Goal: Browse casually: Explore the website without a specific task or goal

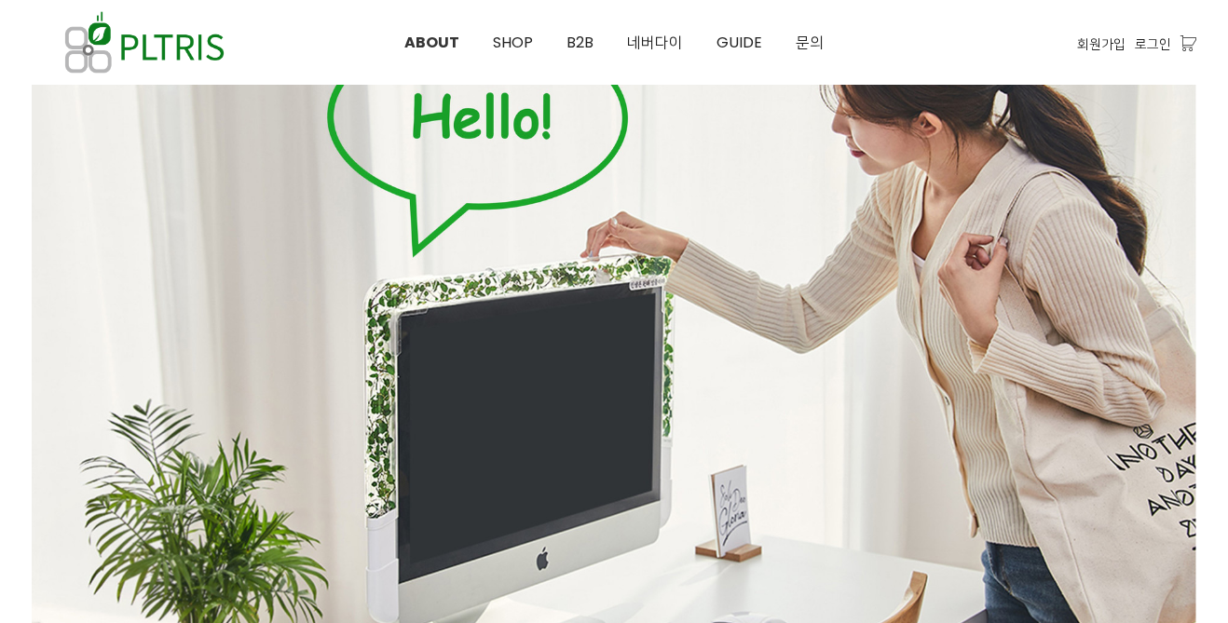
scroll to position [170, 0]
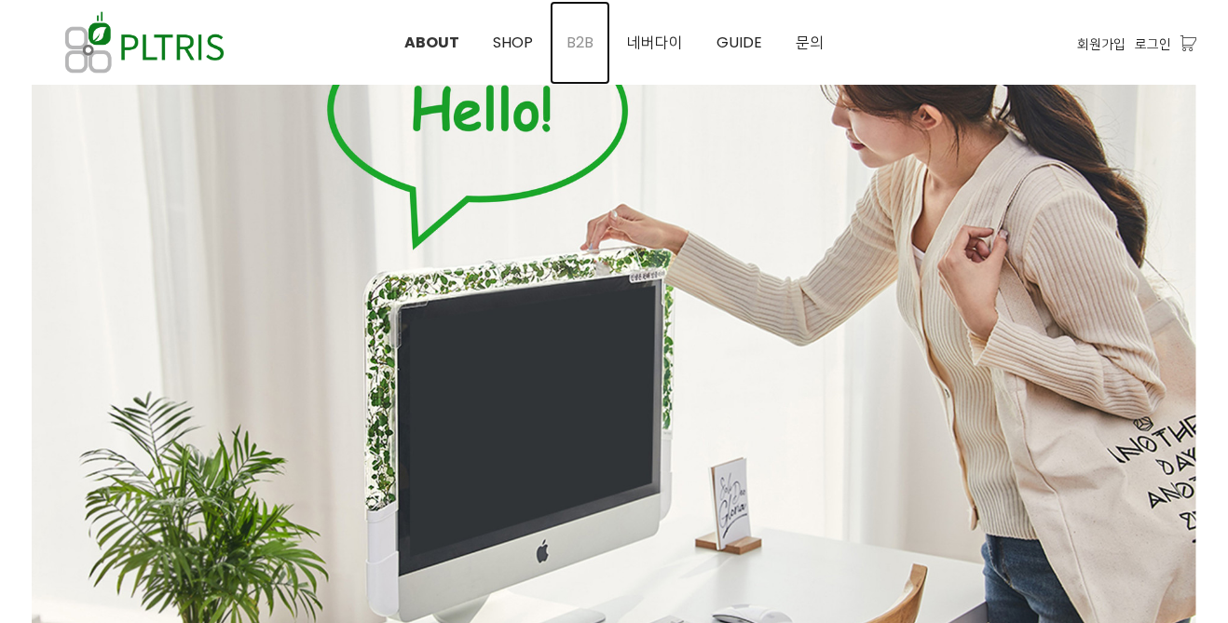
click at [598, 33] on link "B2B" at bounding box center [580, 43] width 61 height 84
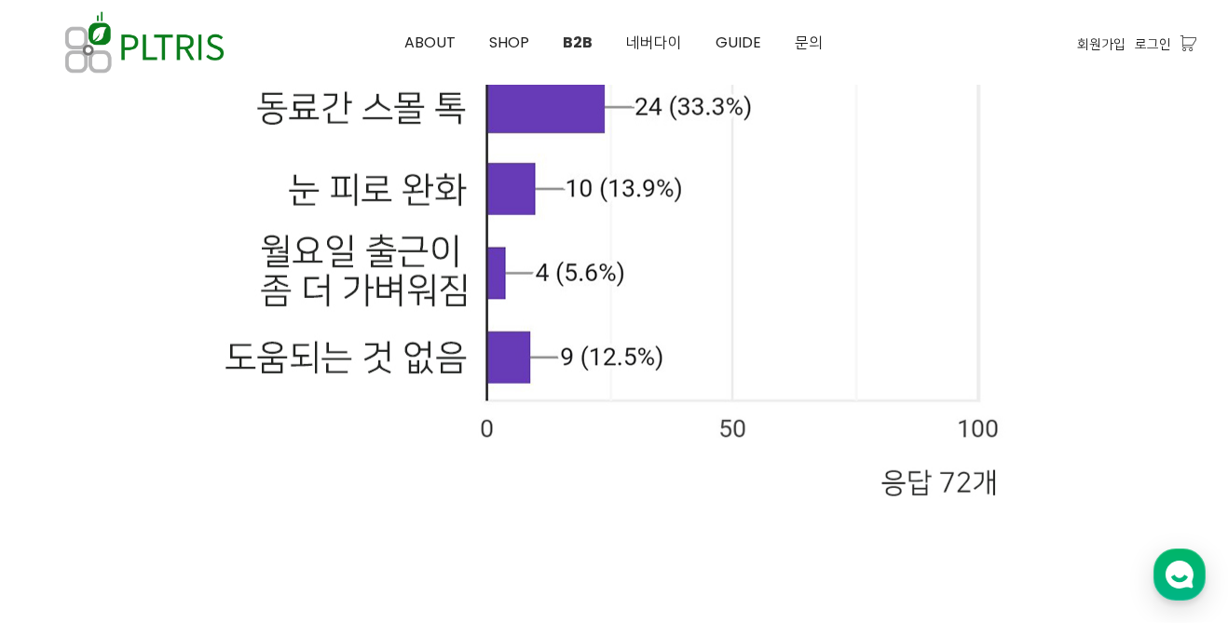
scroll to position [12298, 0]
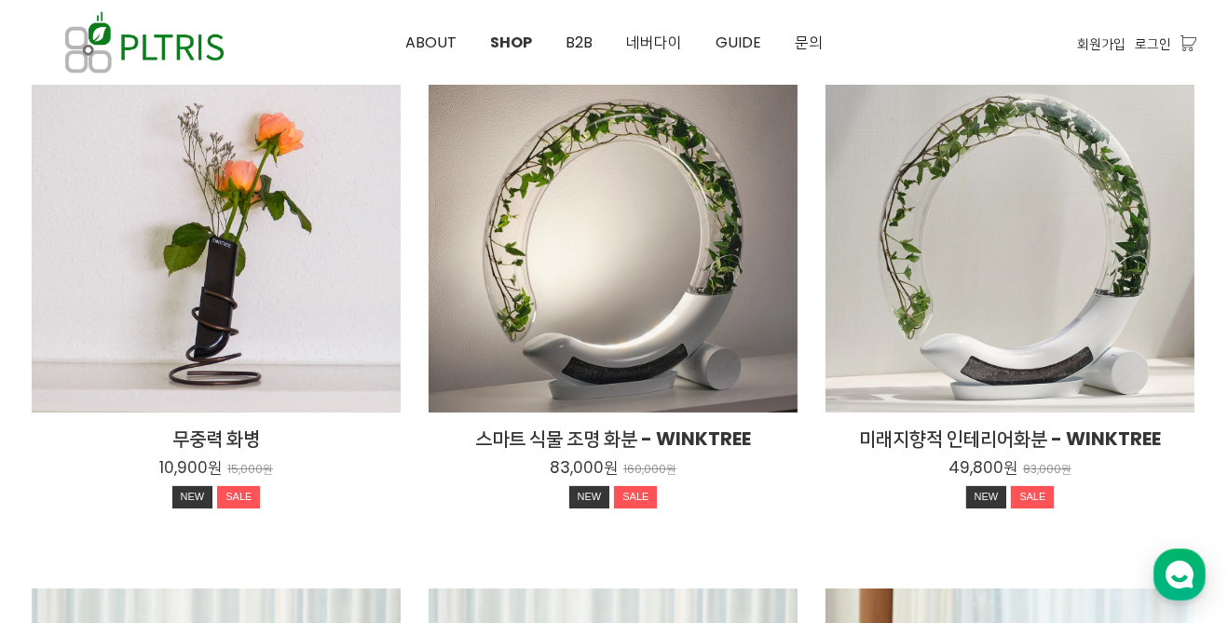
scroll to position [249, 0]
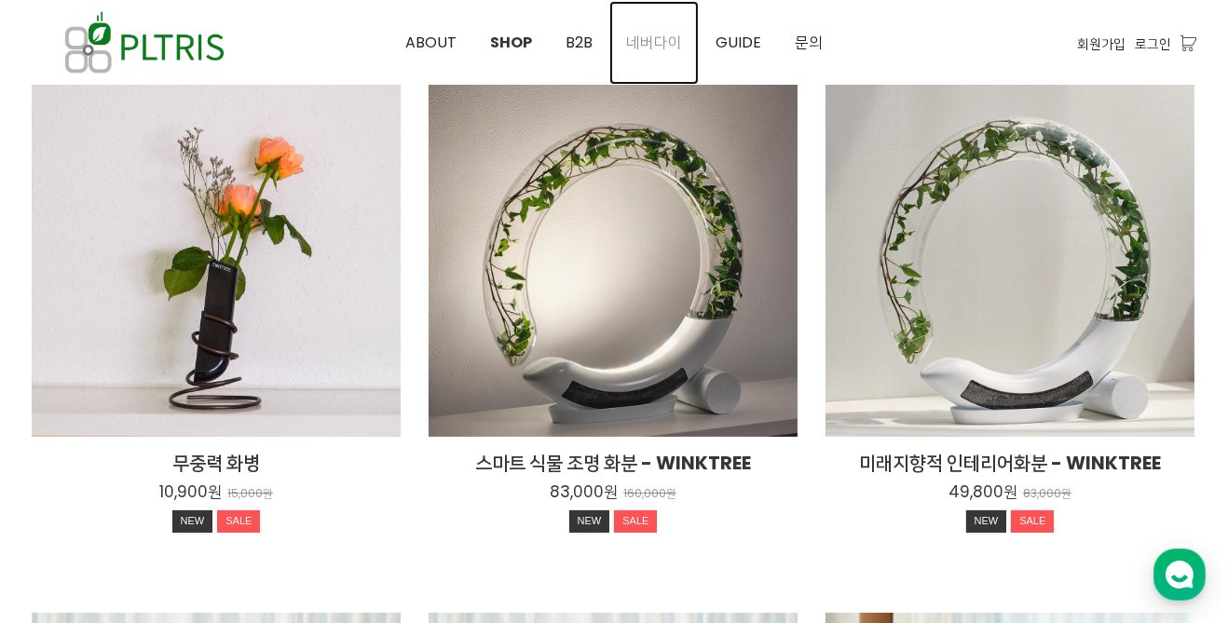
click at [670, 20] on link "네버다이" at bounding box center [653, 43] width 89 height 84
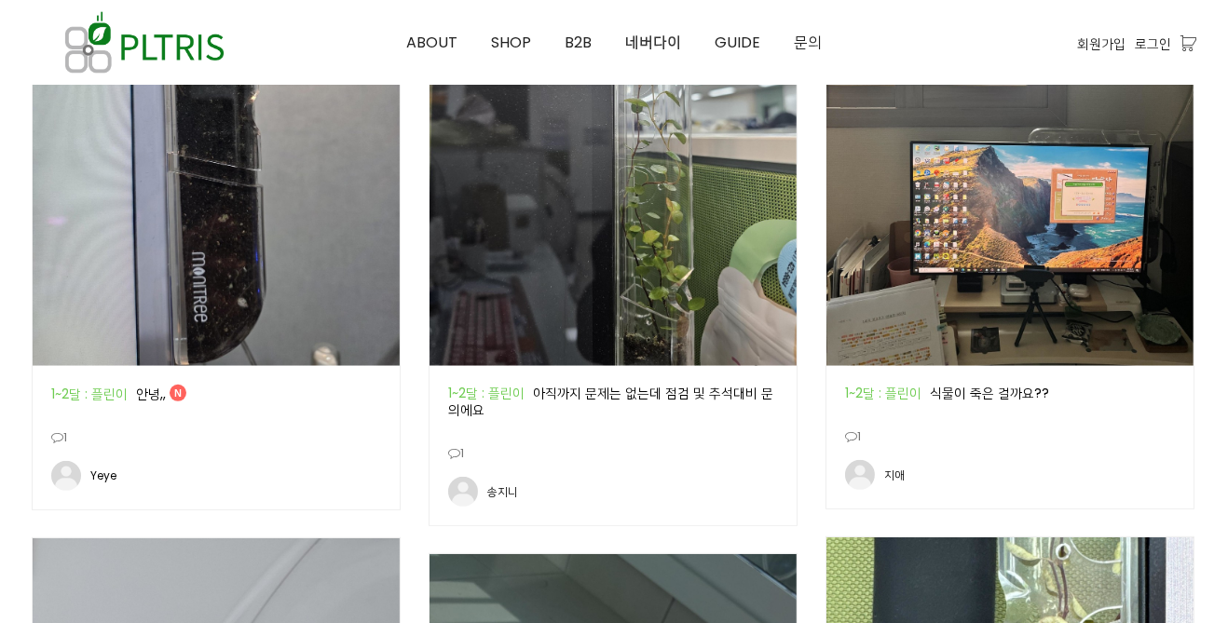
scroll to position [1232, 0]
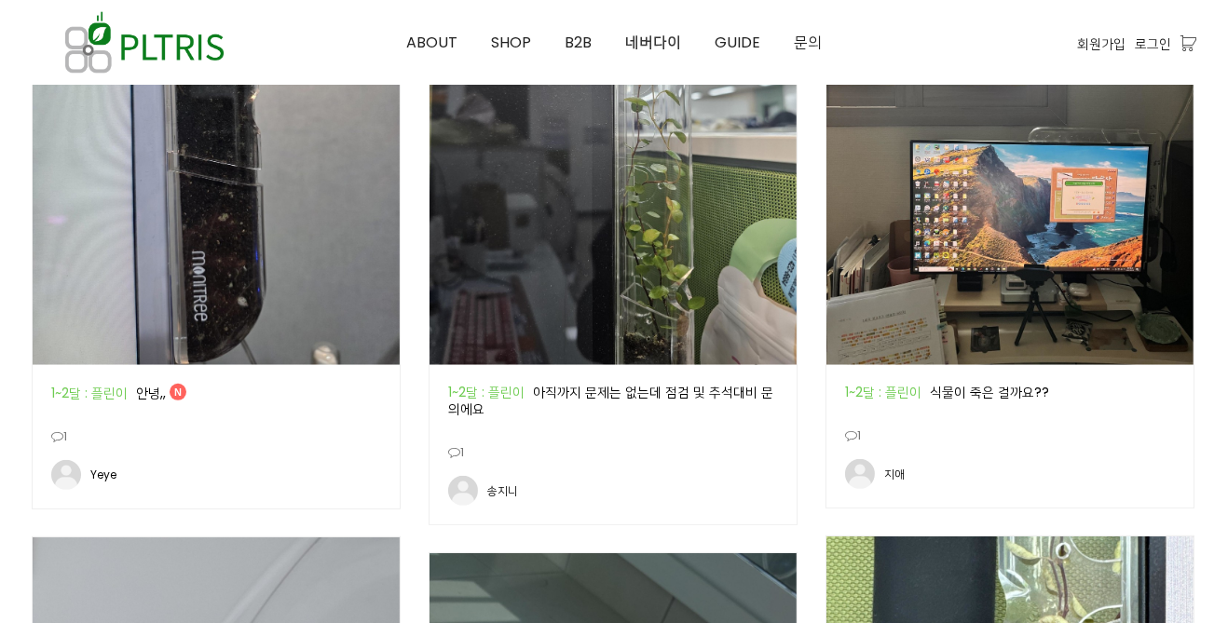
click at [757, 417] on div "공지 1~2달 : 플린이 아직까지 문제는 없는데 점검 및 추석대비 문의에요" at bounding box center [612, 402] width 367 height 75
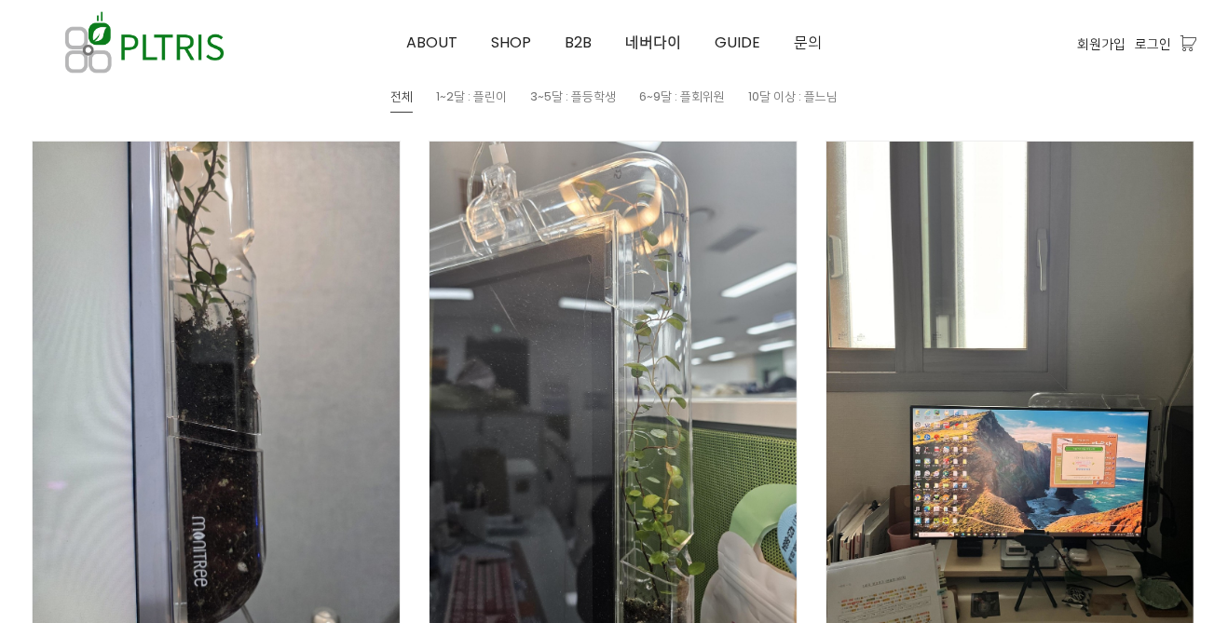
scroll to position [970, 0]
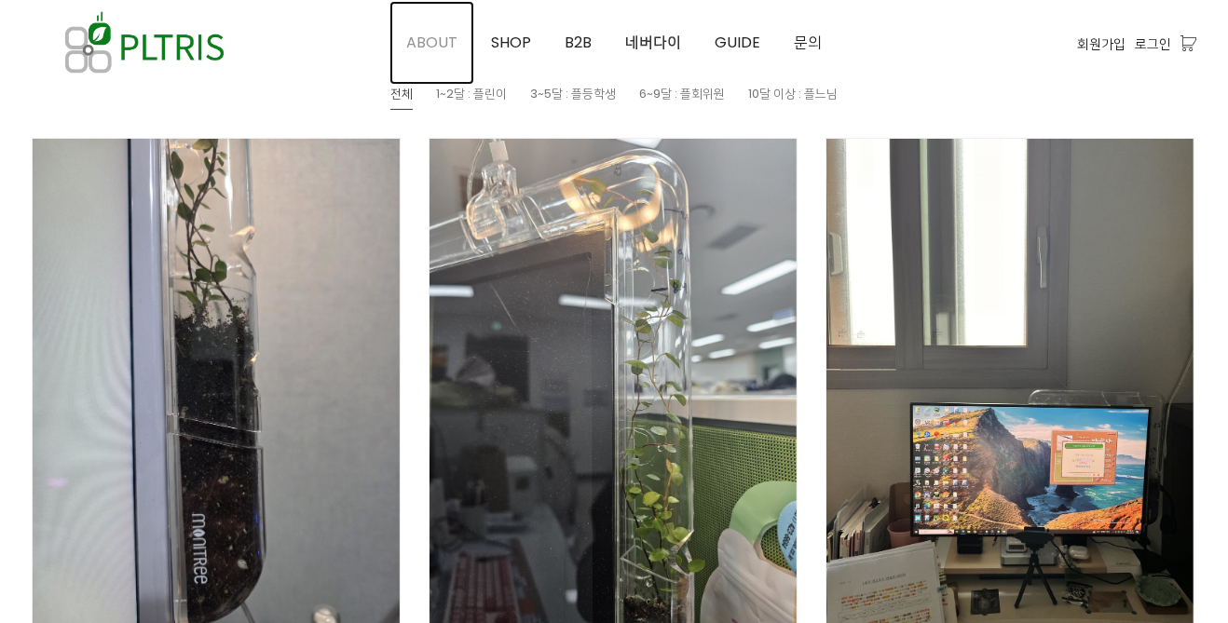
click at [443, 56] on link "ABOUT" at bounding box center [431, 43] width 85 height 84
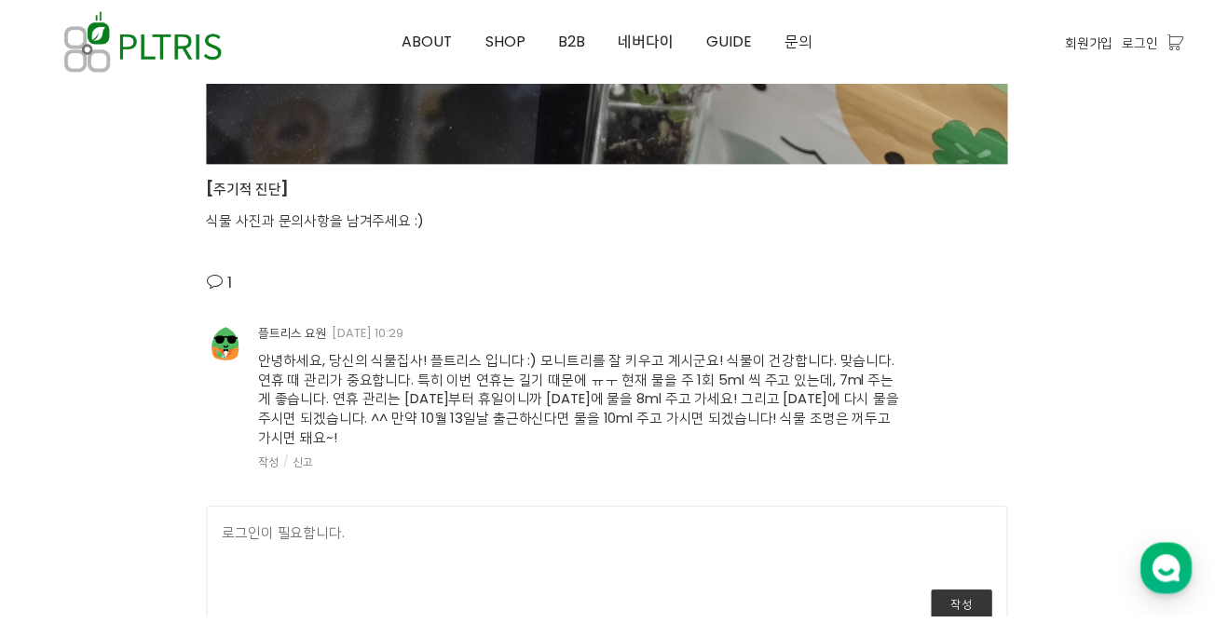
scroll to position [3079, 0]
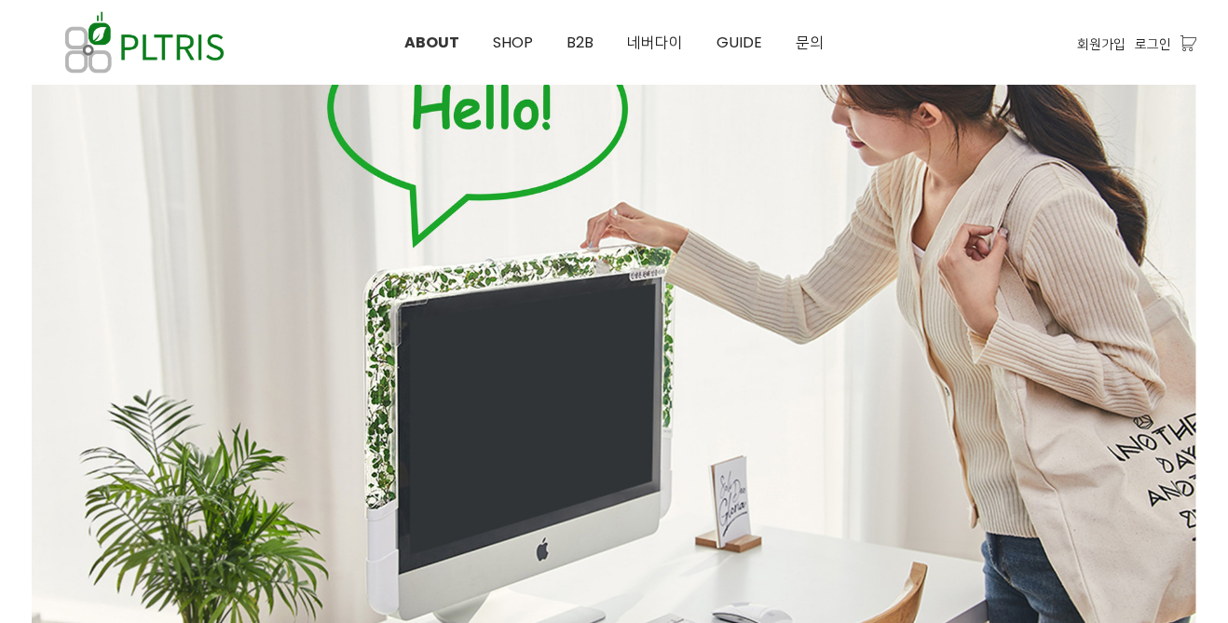
scroll to position [170, 0]
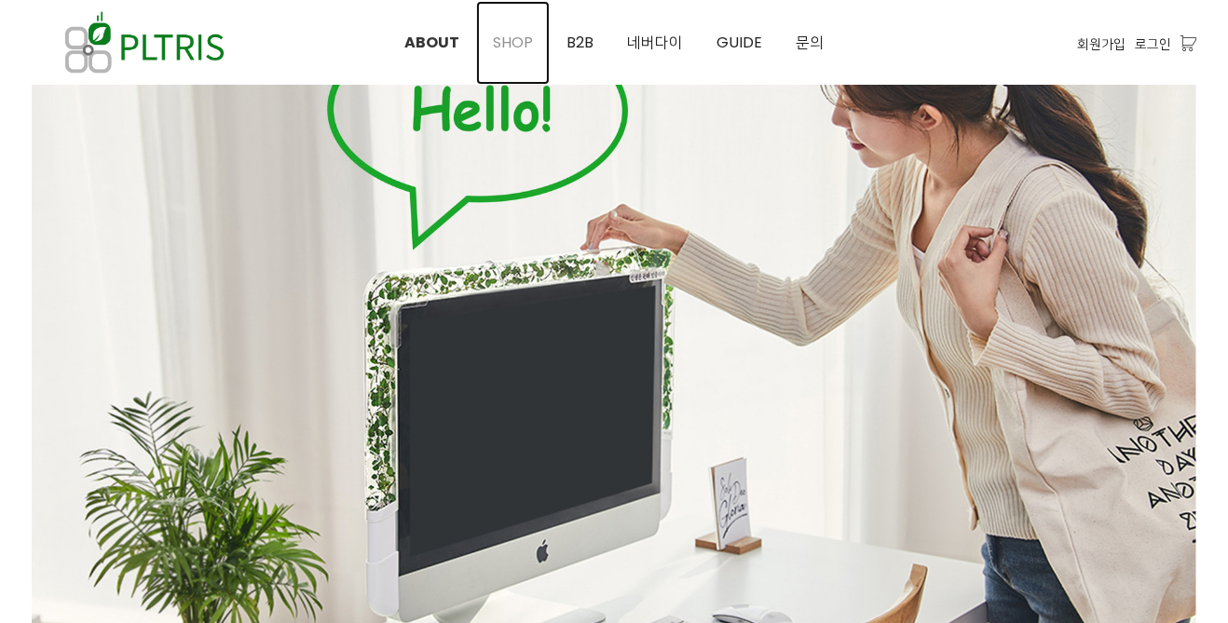
click at [523, 38] on span "SHOP" at bounding box center [513, 42] width 40 height 21
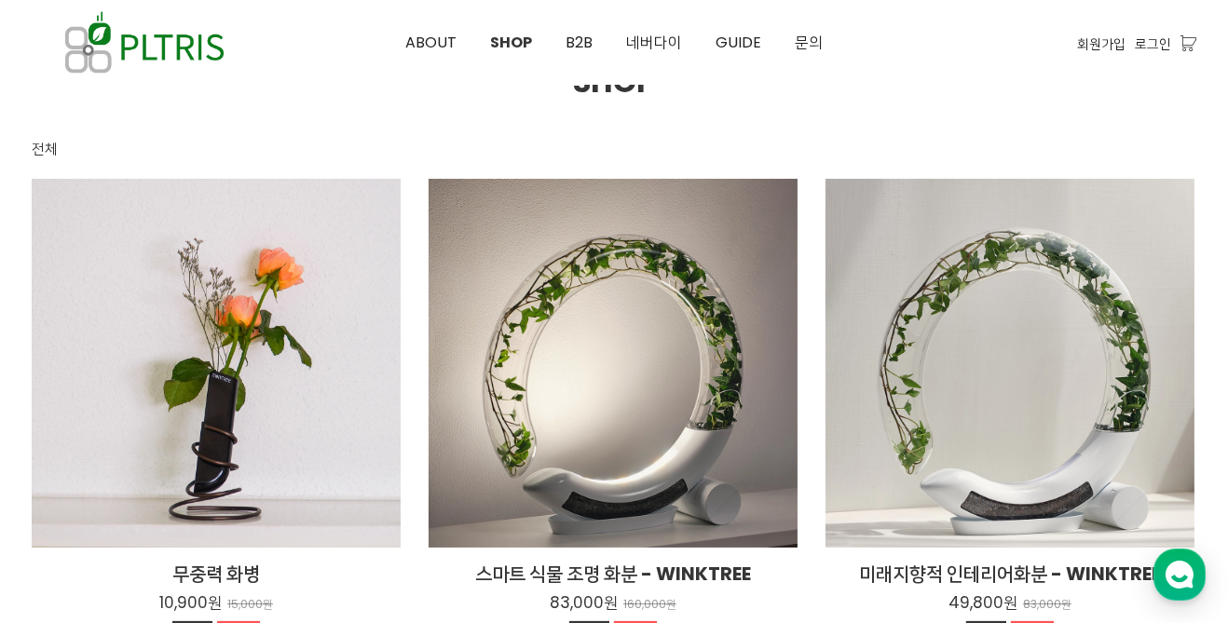
scroll to position [100, 0]
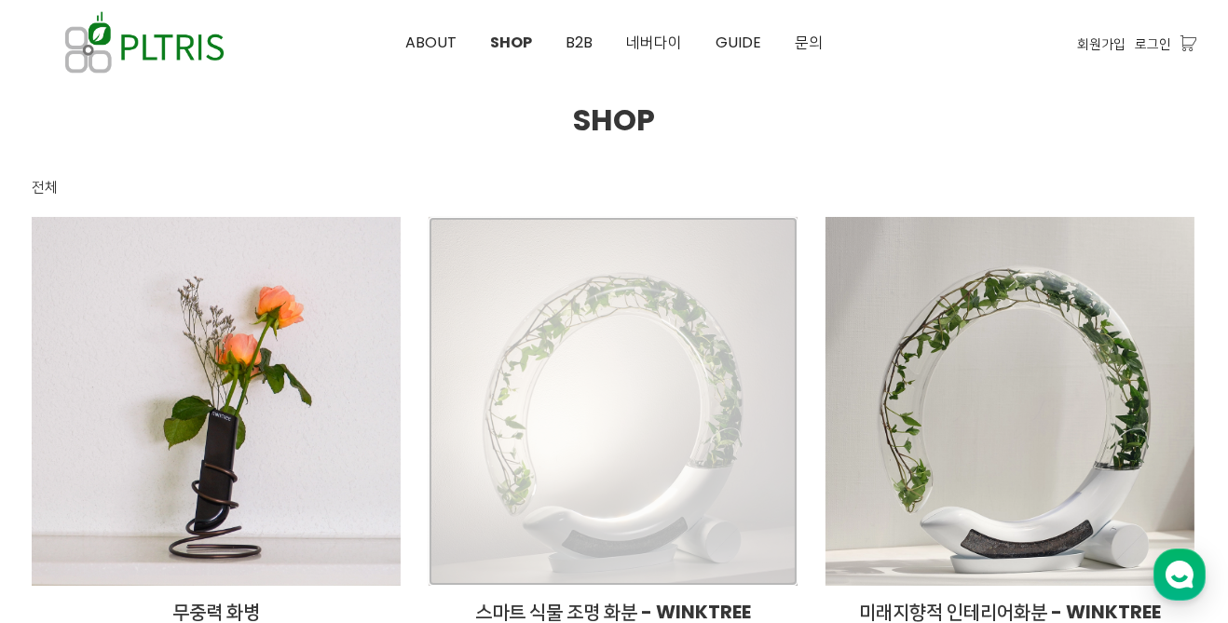
click at [700, 403] on div "스마트 식물 조명 화분 - WINKTREE 83,000원 160,000원 NEW SALE" at bounding box center [613, 401] width 369 height 369
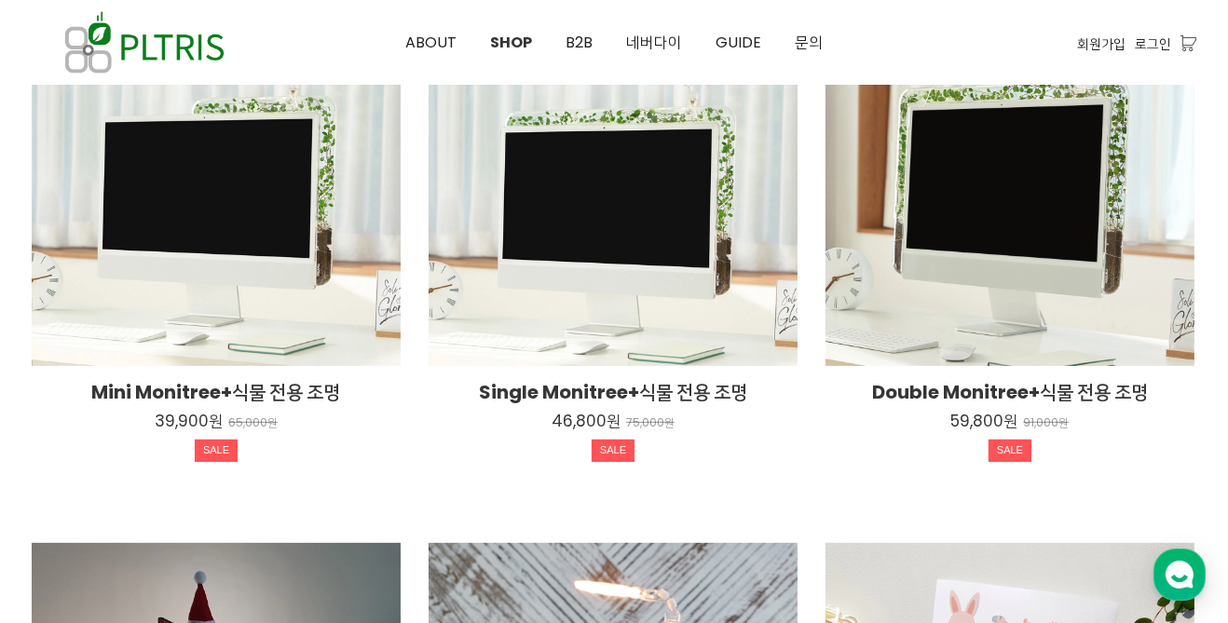
scroll to position [864, 0]
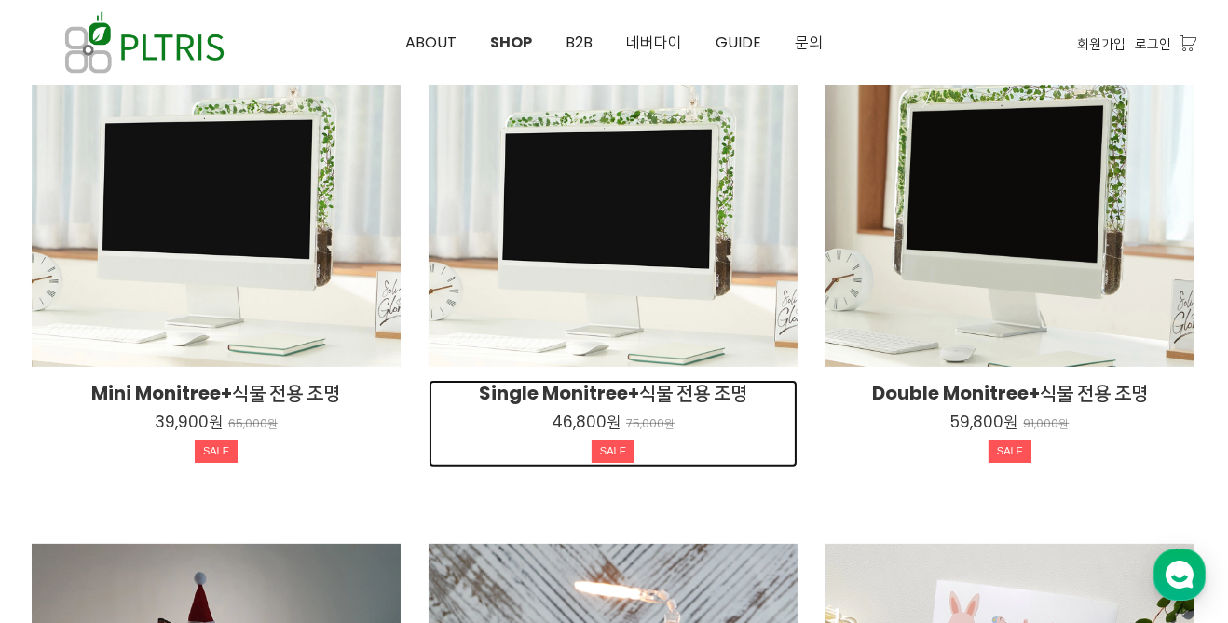
click at [714, 387] on h2 "Single Monitree+식물 전용 조명" at bounding box center [613, 393] width 369 height 26
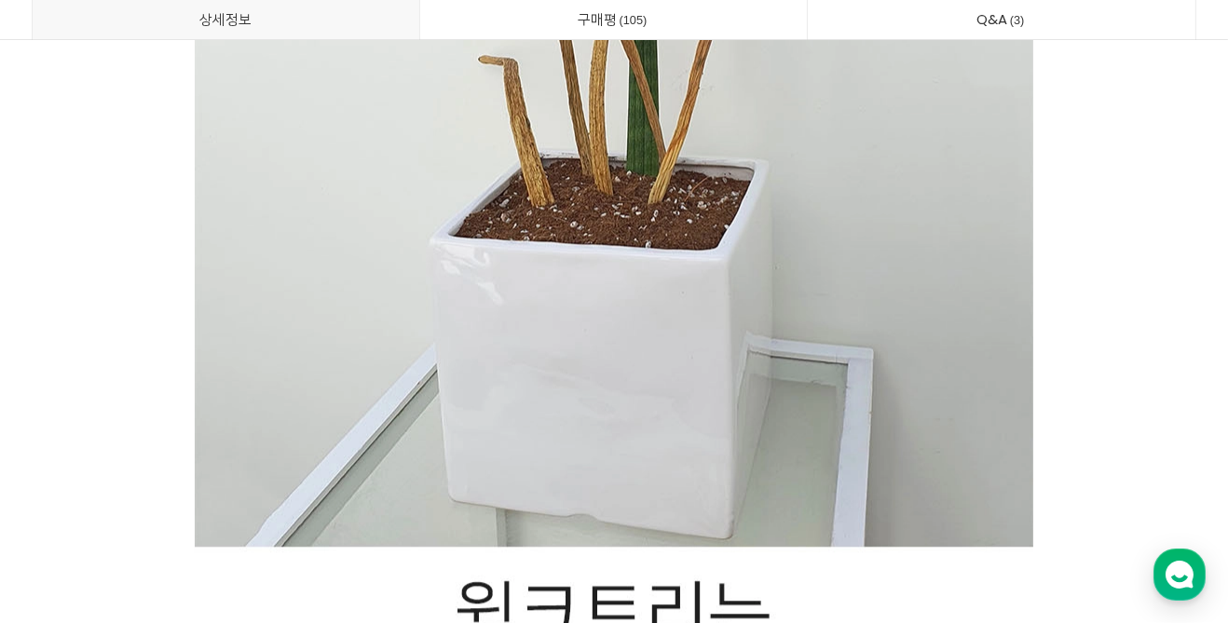
scroll to position [6857, 0]
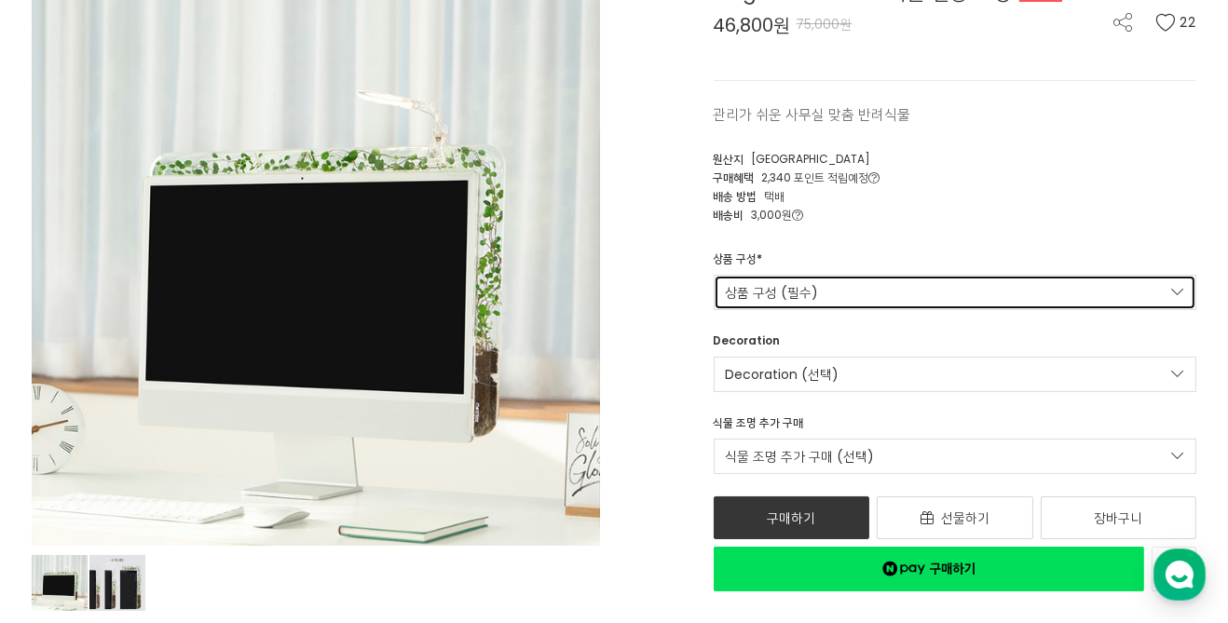
click at [899, 296] on link "상품 구성 (필수)" at bounding box center [955, 292] width 483 height 35
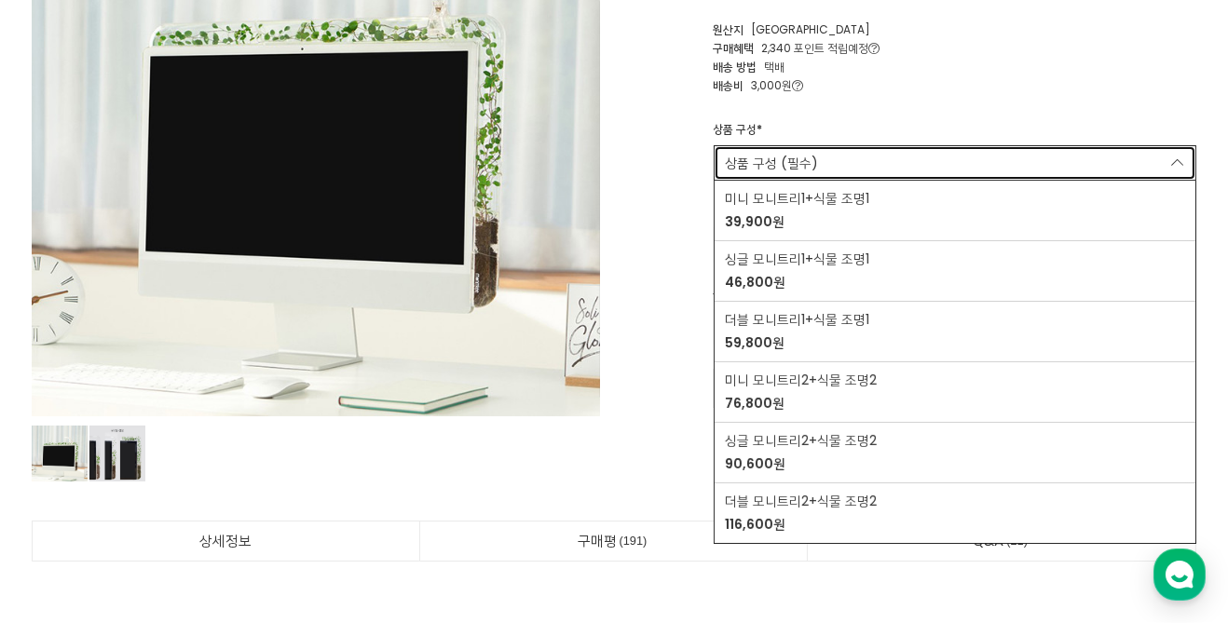
scroll to position [329, 0]
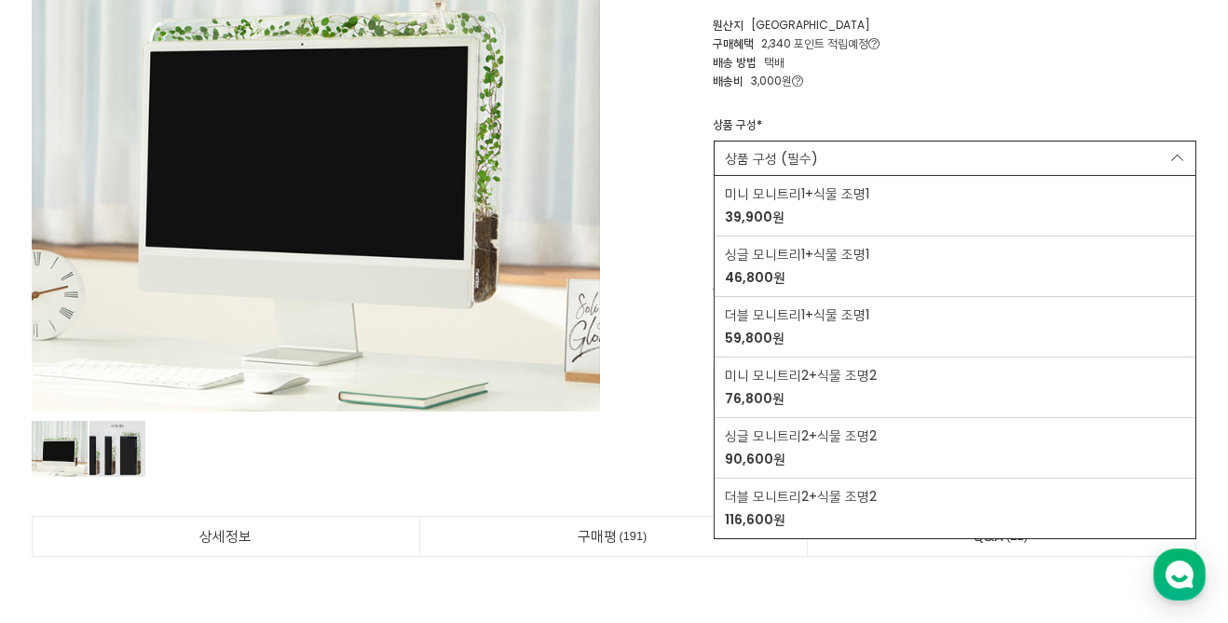
click at [1188, 147] on div at bounding box center [614, 311] width 1228 height 623
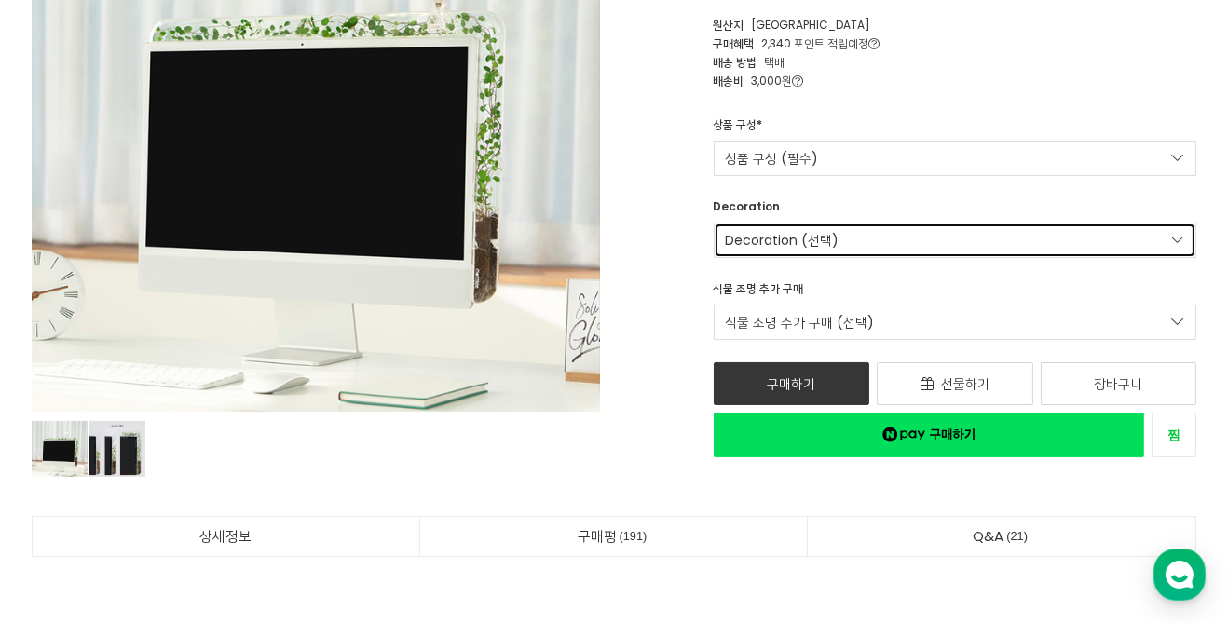
click at [1125, 235] on link "Decoration (선택)" at bounding box center [955, 240] width 483 height 35
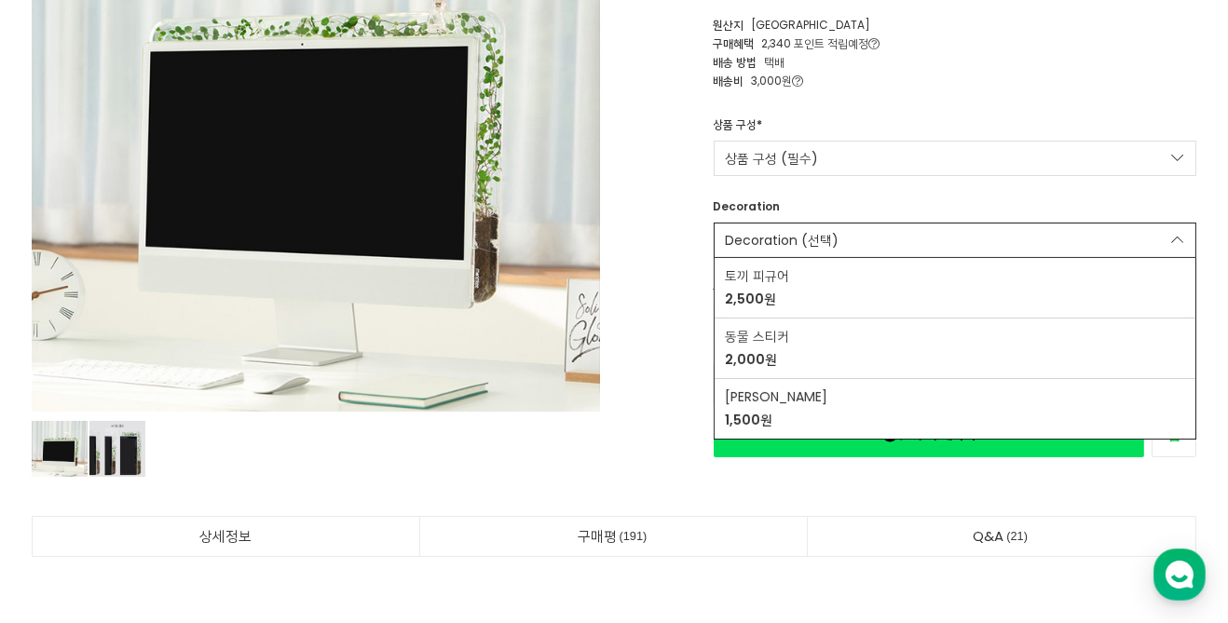
click at [1118, 236] on div at bounding box center [614, 311] width 1228 height 623
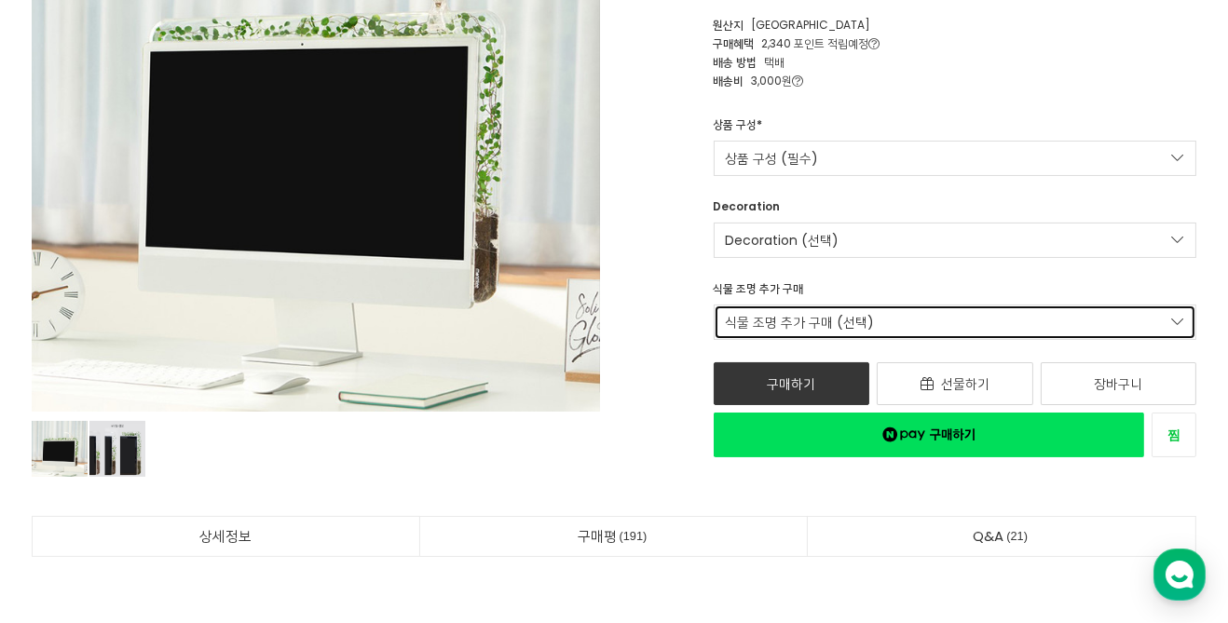
click at [1026, 326] on link "식물 조명 추가 구매 (선택)" at bounding box center [955, 322] width 483 height 35
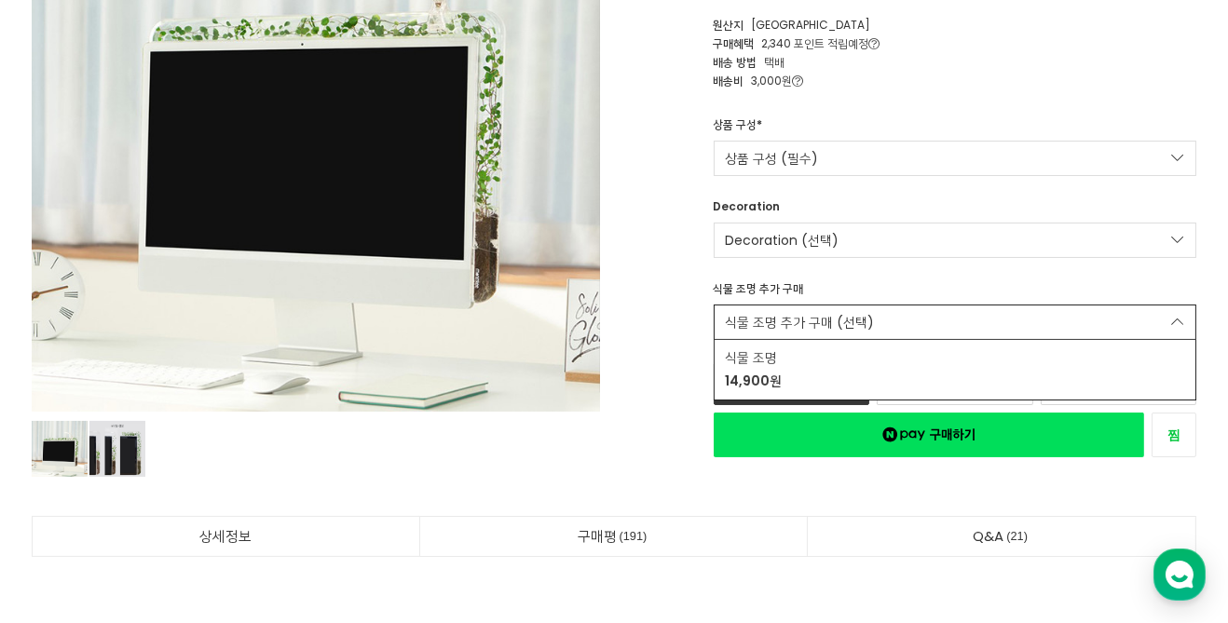
click at [1032, 316] on div at bounding box center [614, 311] width 1228 height 623
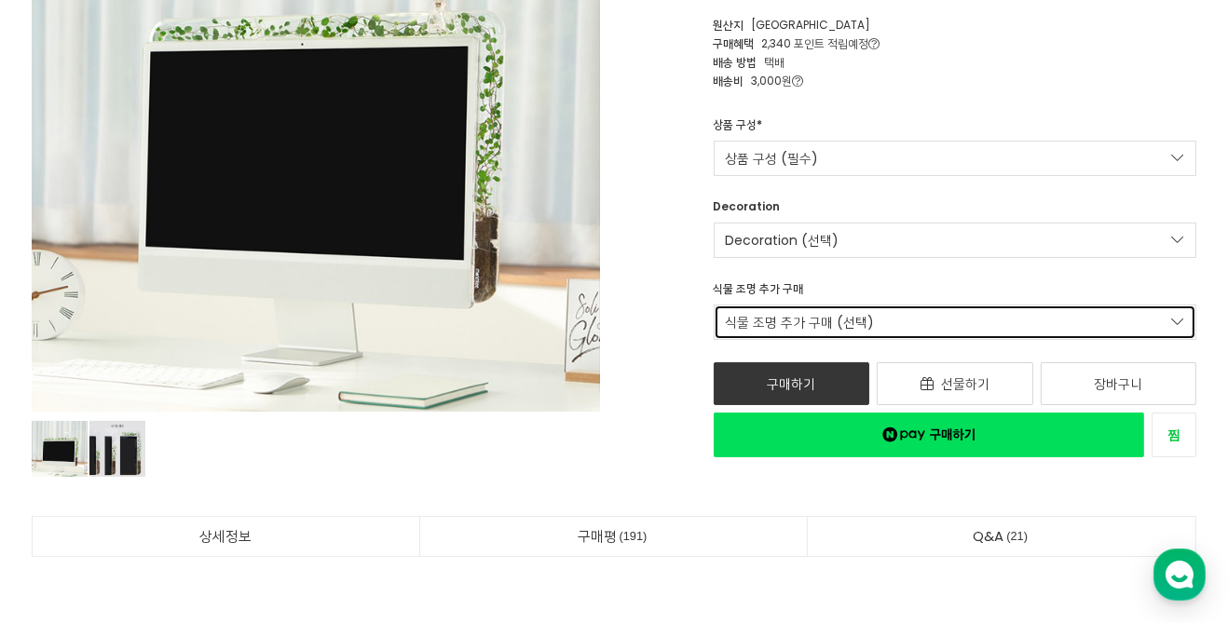
click at [1028, 324] on link "식물 조명 추가 구매 (선택)" at bounding box center [955, 322] width 483 height 35
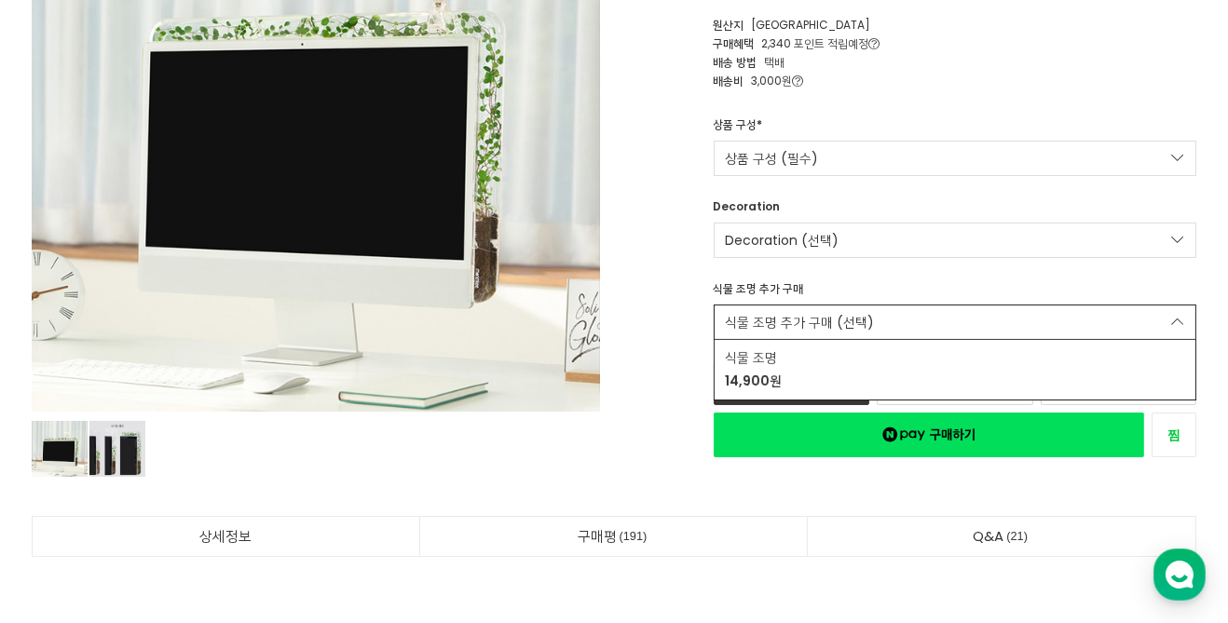
click at [1031, 313] on div at bounding box center [614, 311] width 1228 height 623
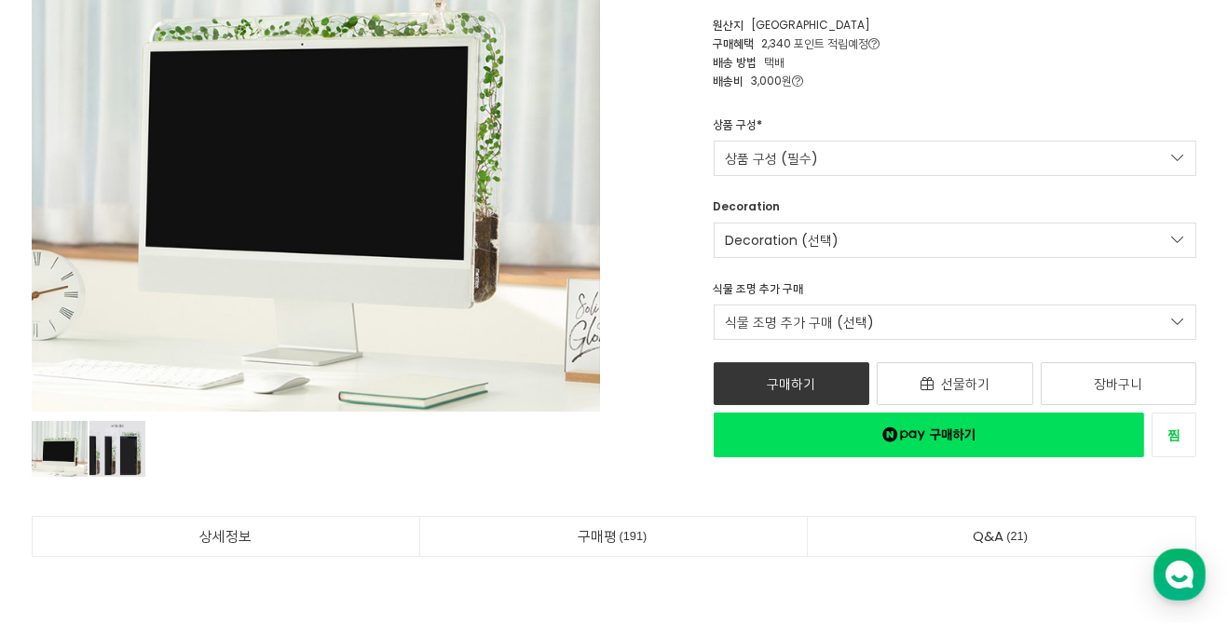
scroll to position [361, 0]
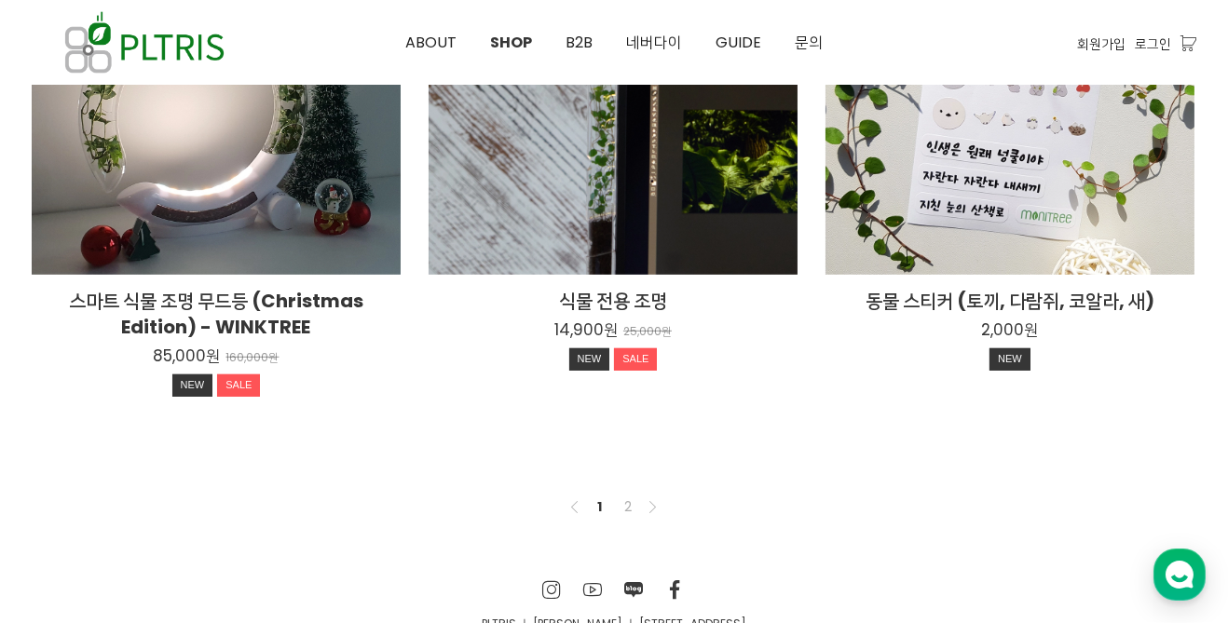
scroll to position [1490, 0]
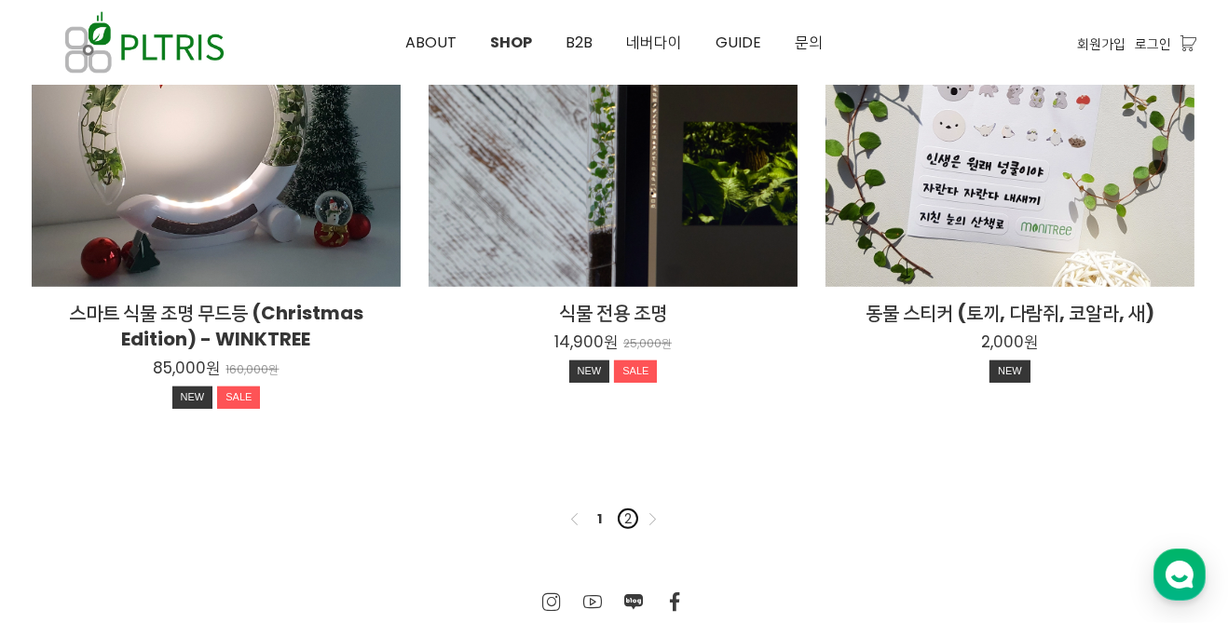
click at [628, 527] on link "2" at bounding box center [628, 519] width 22 height 22
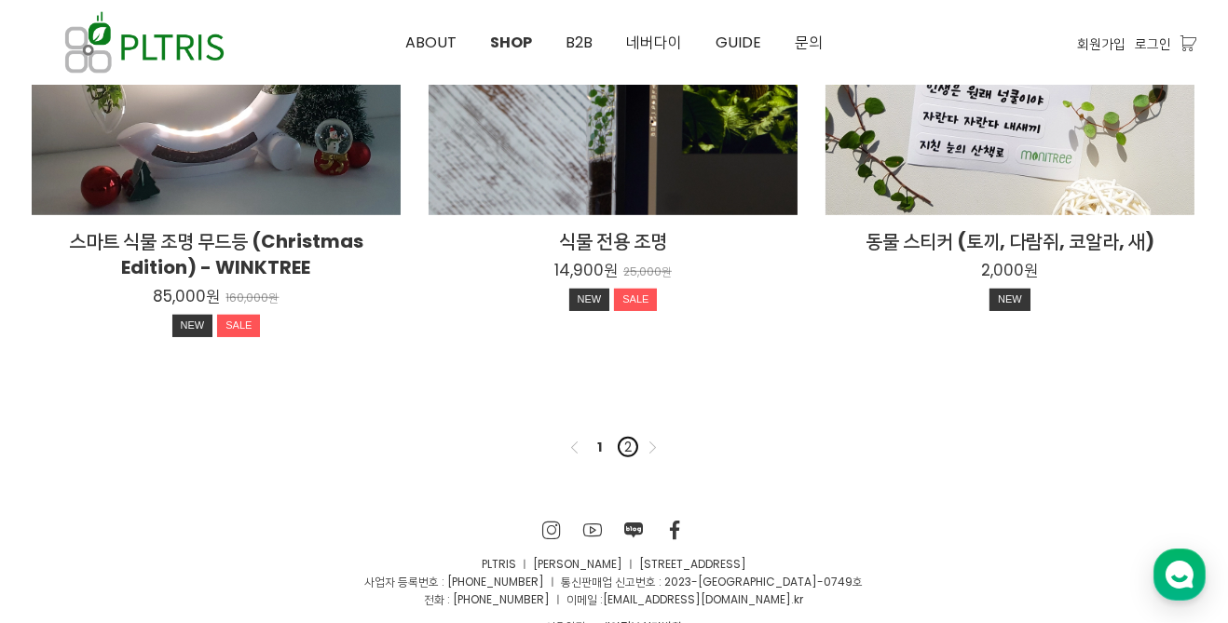
scroll to position [1568, 0]
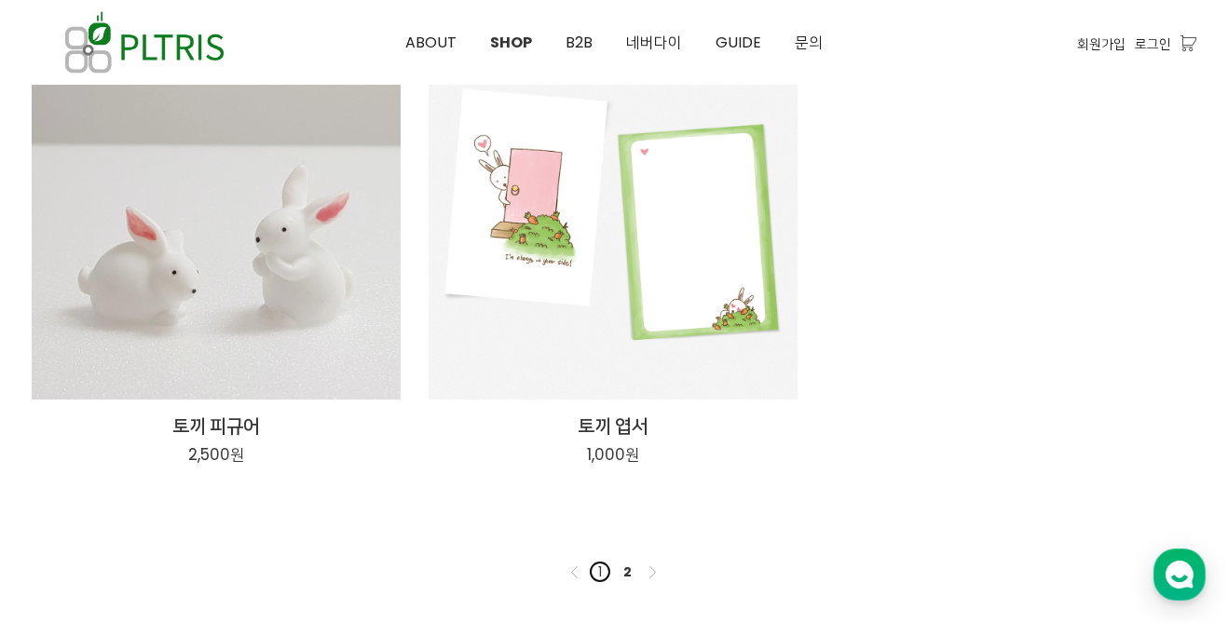
click at [599, 576] on link "1" at bounding box center [600, 572] width 22 height 22
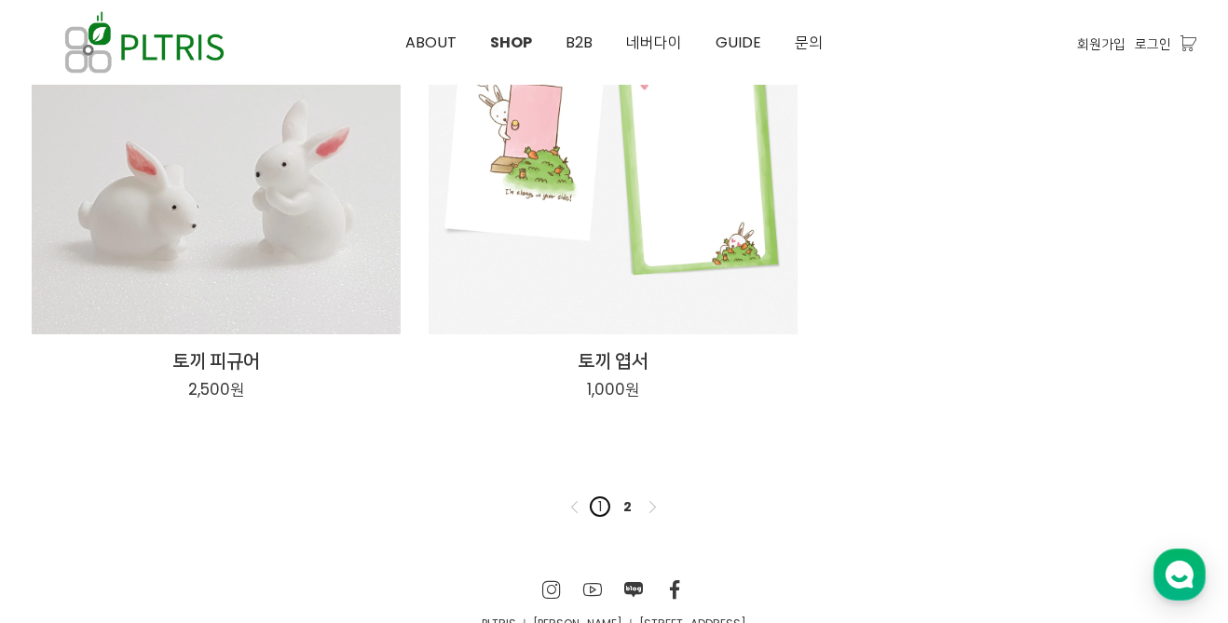
scroll to position [365, 0]
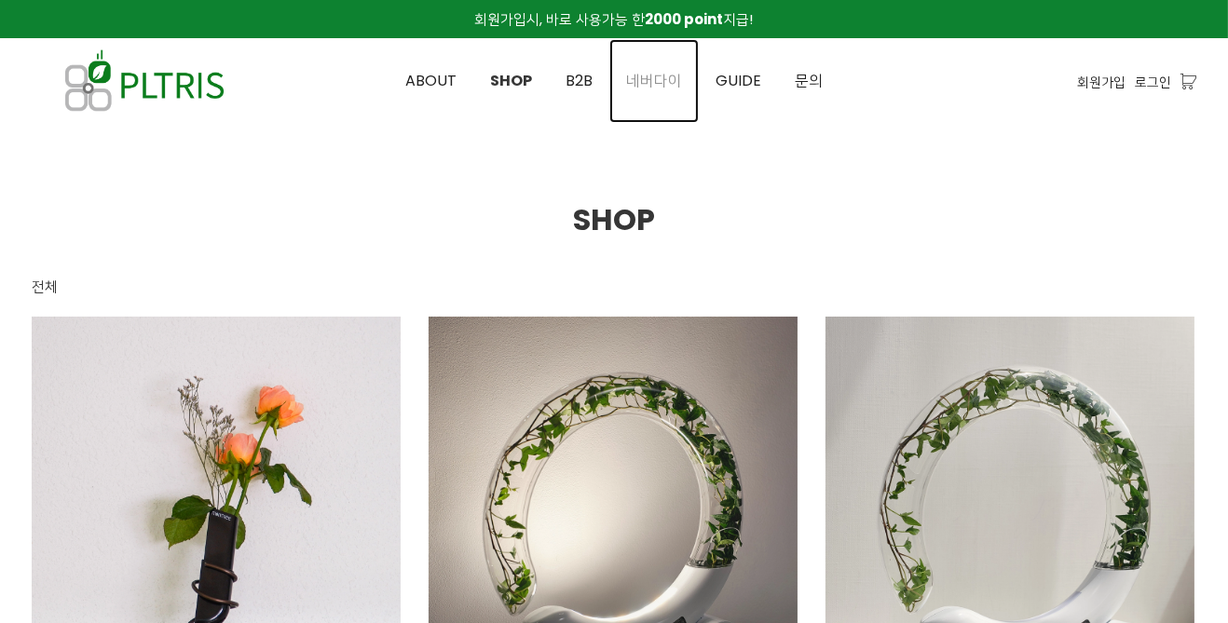
click at [663, 70] on span "네버다이" at bounding box center [654, 80] width 56 height 21
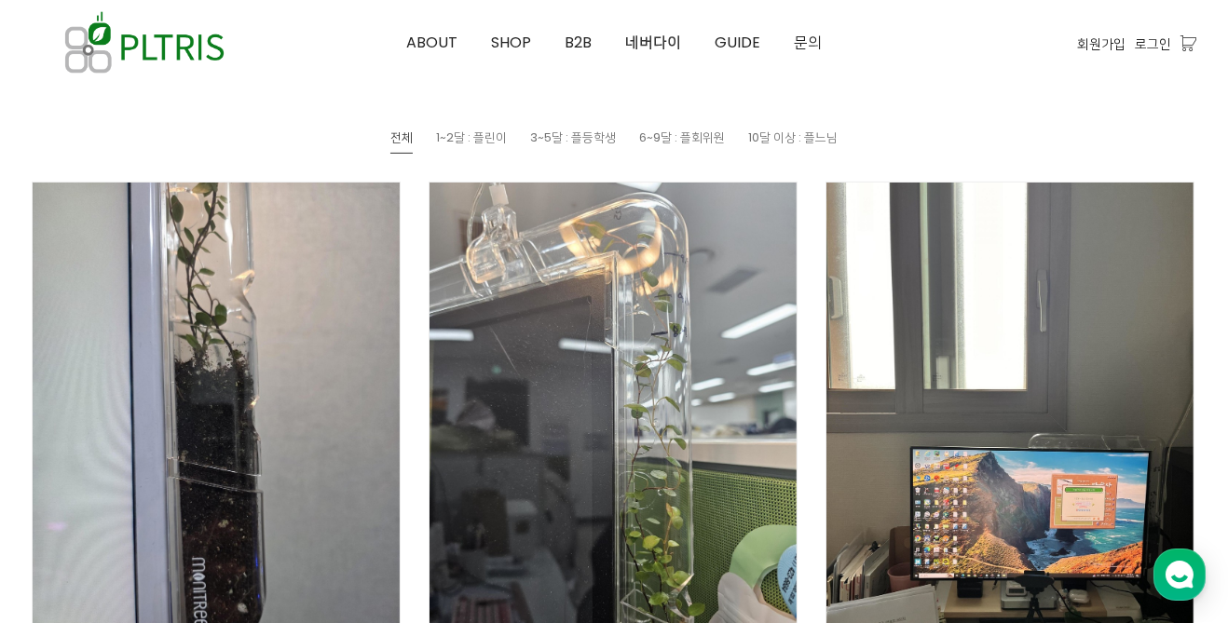
scroll to position [941, 0]
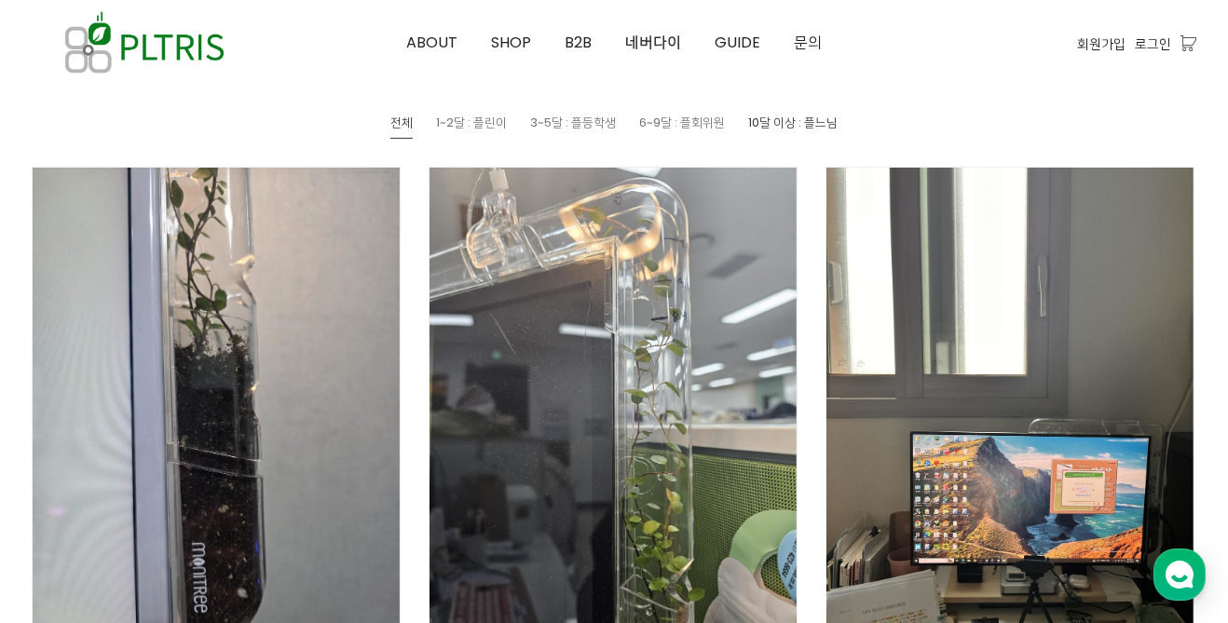
click at [822, 117] on span "10달 이상 : 플느님" at bounding box center [792, 123] width 89 height 18
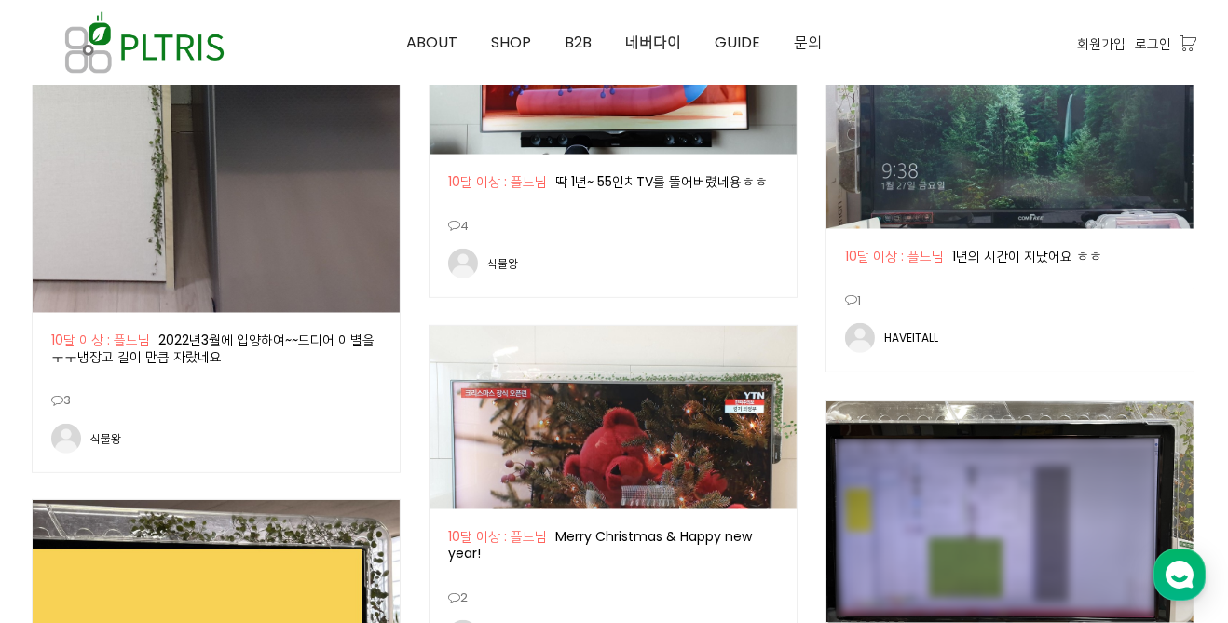
scroll to position [1703, 0]
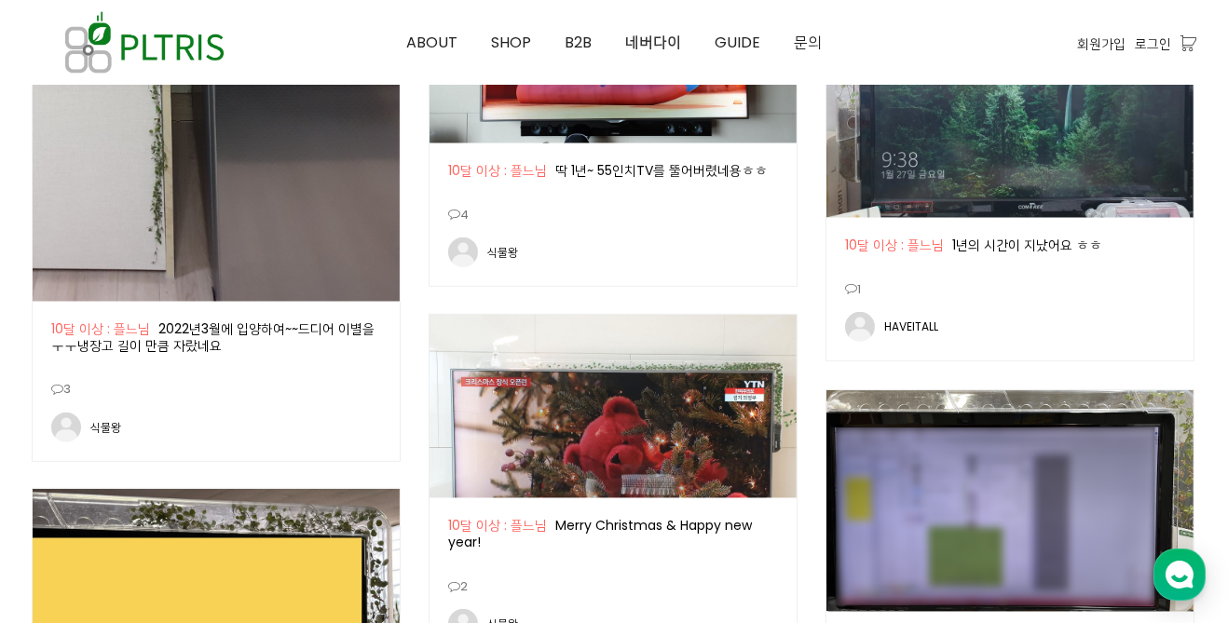
click at [991, 281] on div "0 1" at bounding box center [927, 295] width 165 height 35
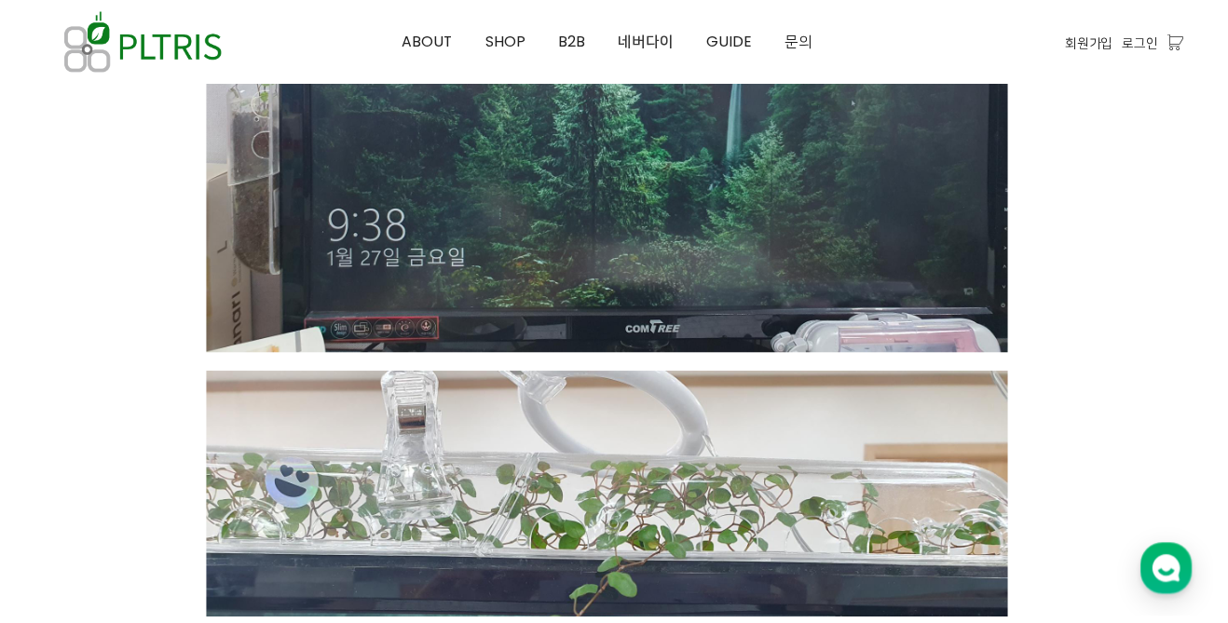
scroll to position [1091, 0]
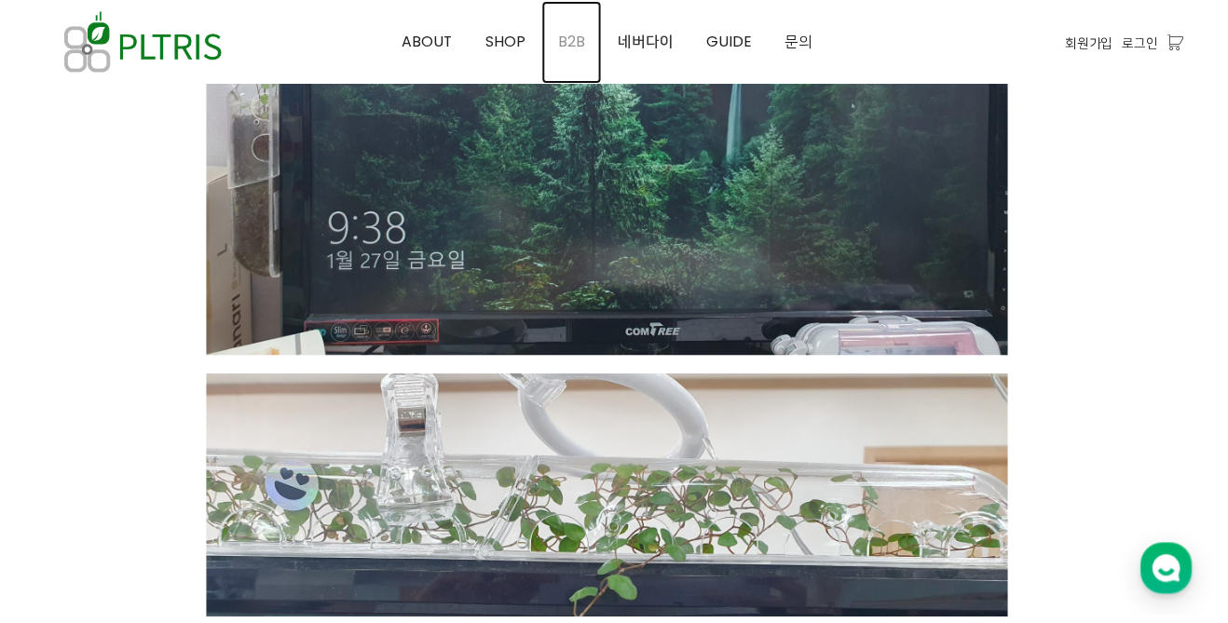
click at [588, 26] on link "B2B" at bounding box center [578, 43] width 61 height 84
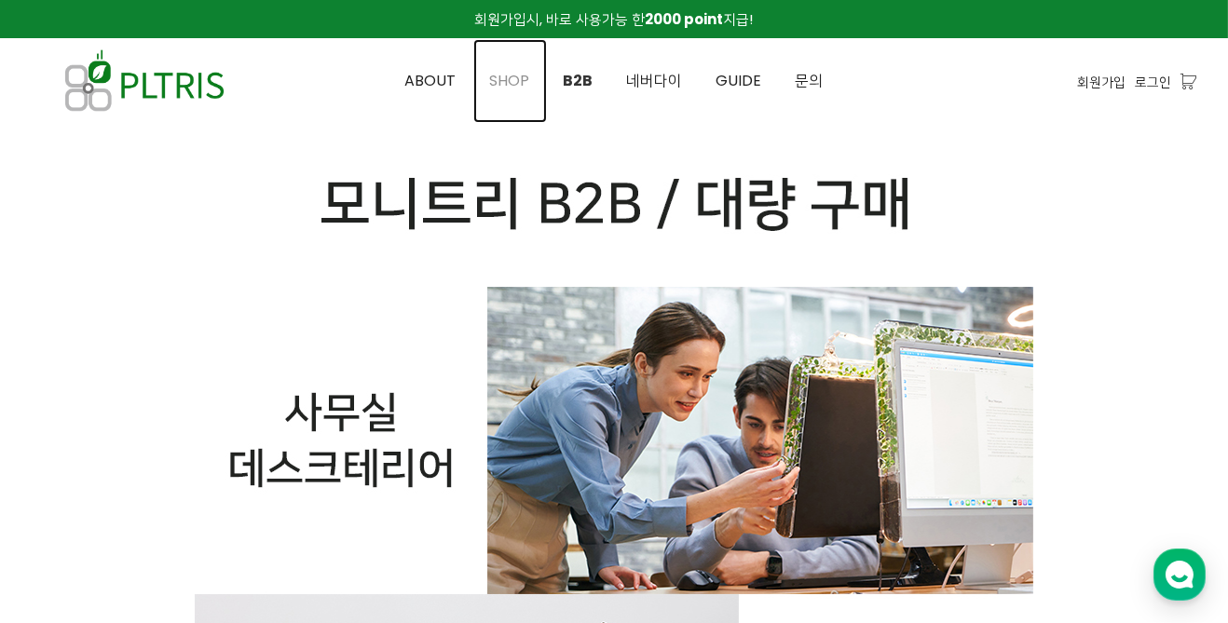
click at [521, 77] on span "SHOP" at bounding box center [510, 80] width 40 height 21
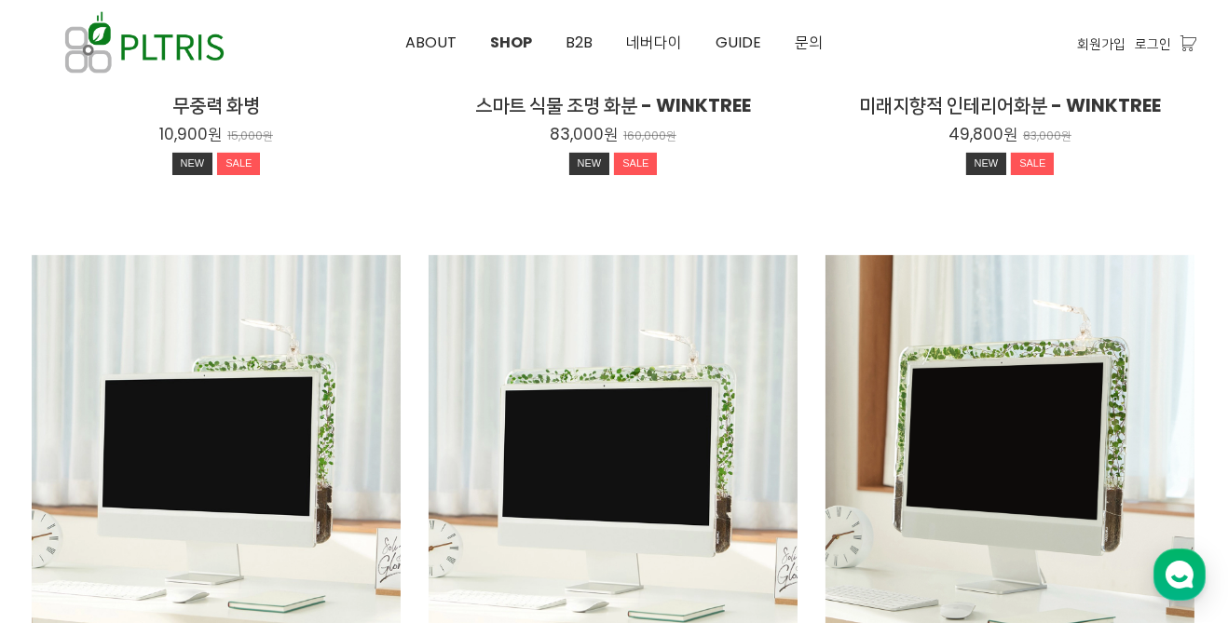
scroll to position [783, 0]
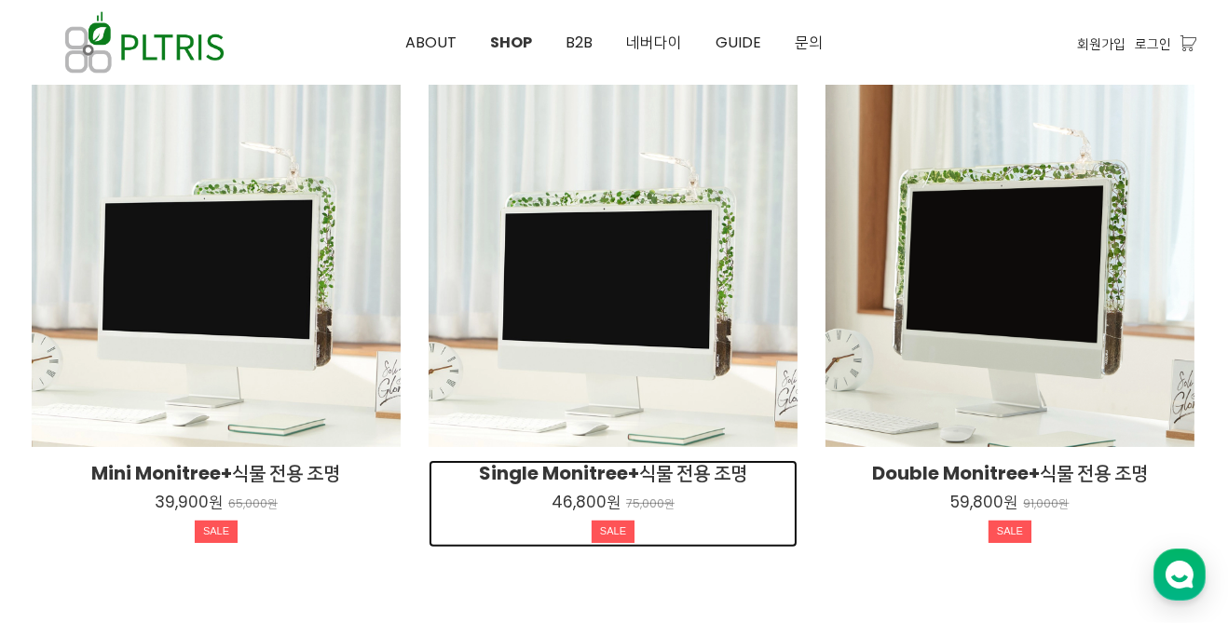
click at [711, 472] on h2 "Single Monitree+식물 전용 조명" at bounding box center [613, 473] width 369 height 26
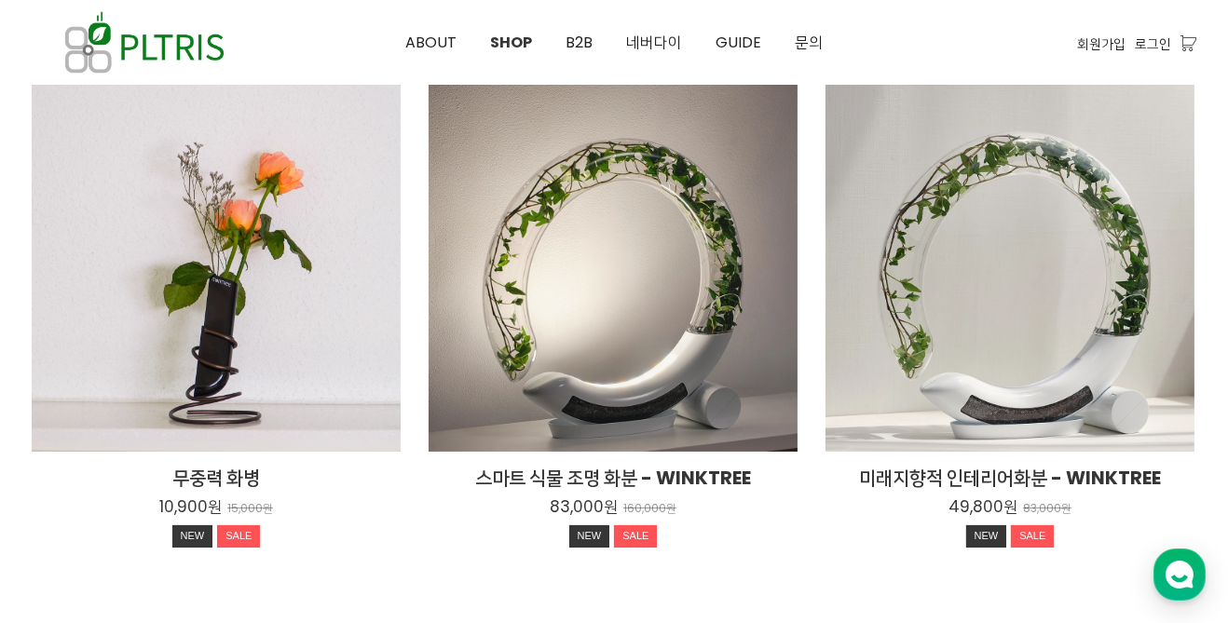
scroll to position [0, 0]
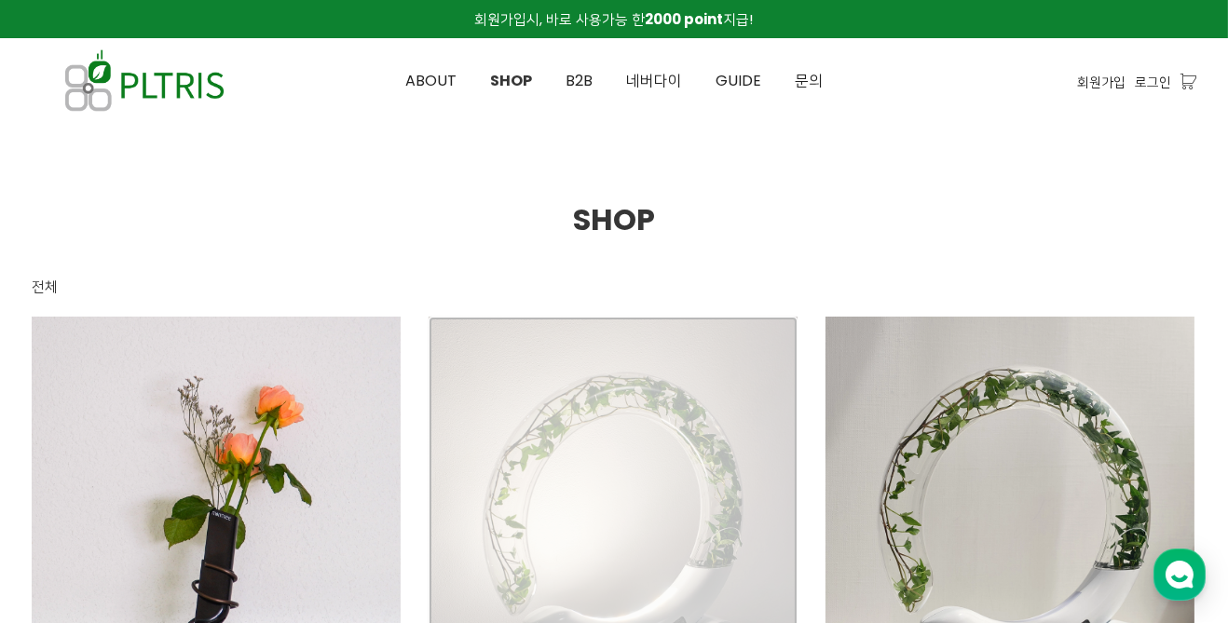
click at [708, 420] on div "스마트 식물 조명 화분 - WINKTREE 83,000원 160,000원 NEW SALE" at bounding box center [613, 501] width 369 height 369
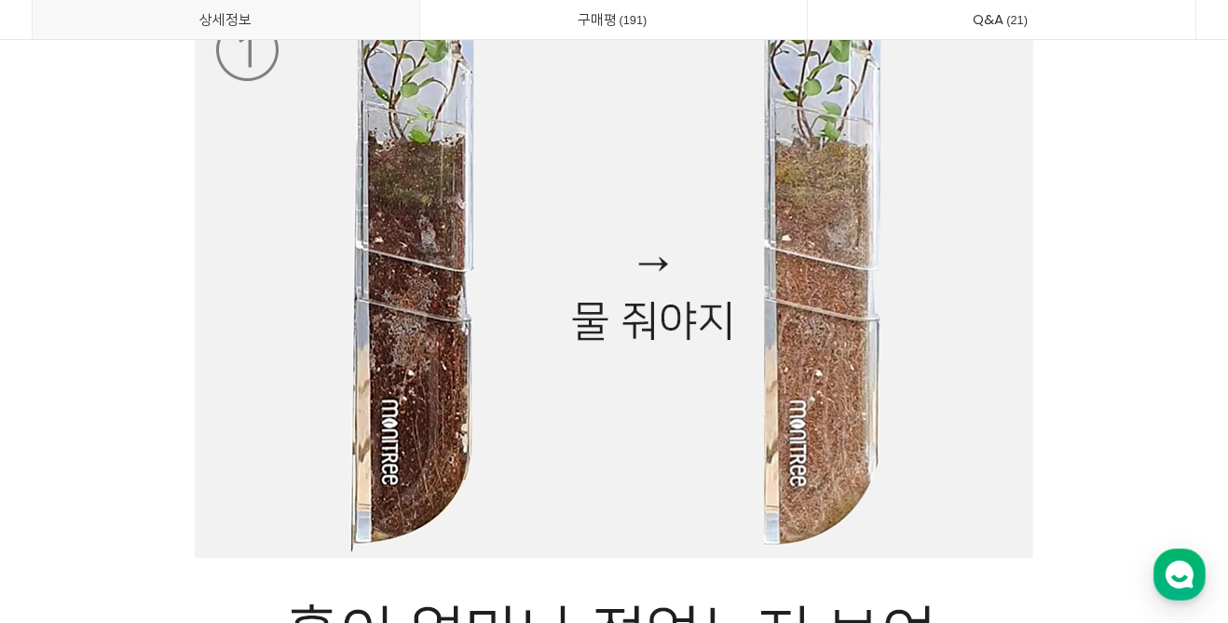
scroll to position [9634, 0]
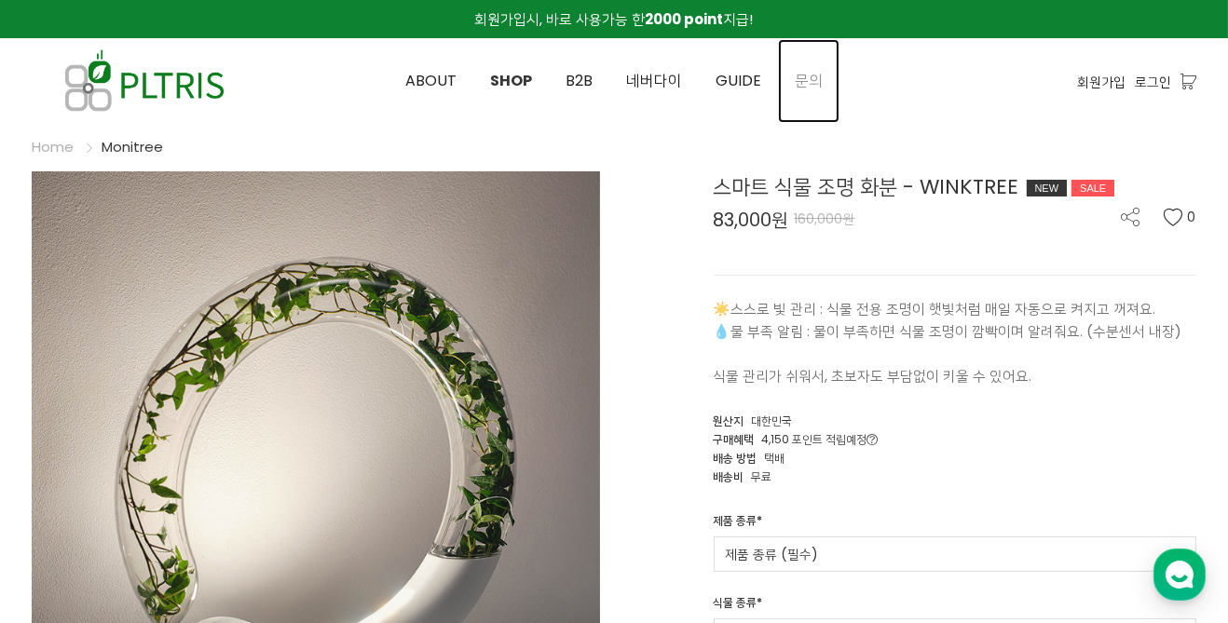
click at [806, 81] on span "문의" at bounding box center [809, 80] width 28 height 21
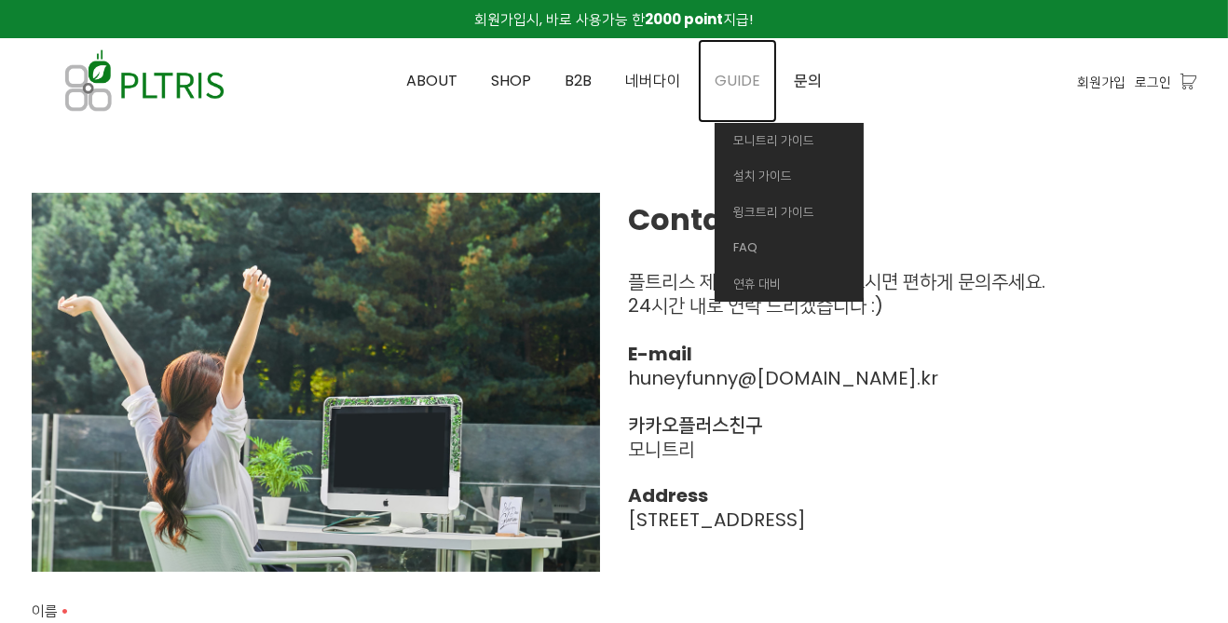
click at [737, 82] on span "GUIDE" at bounding box center [738, 80] width 46 height 21
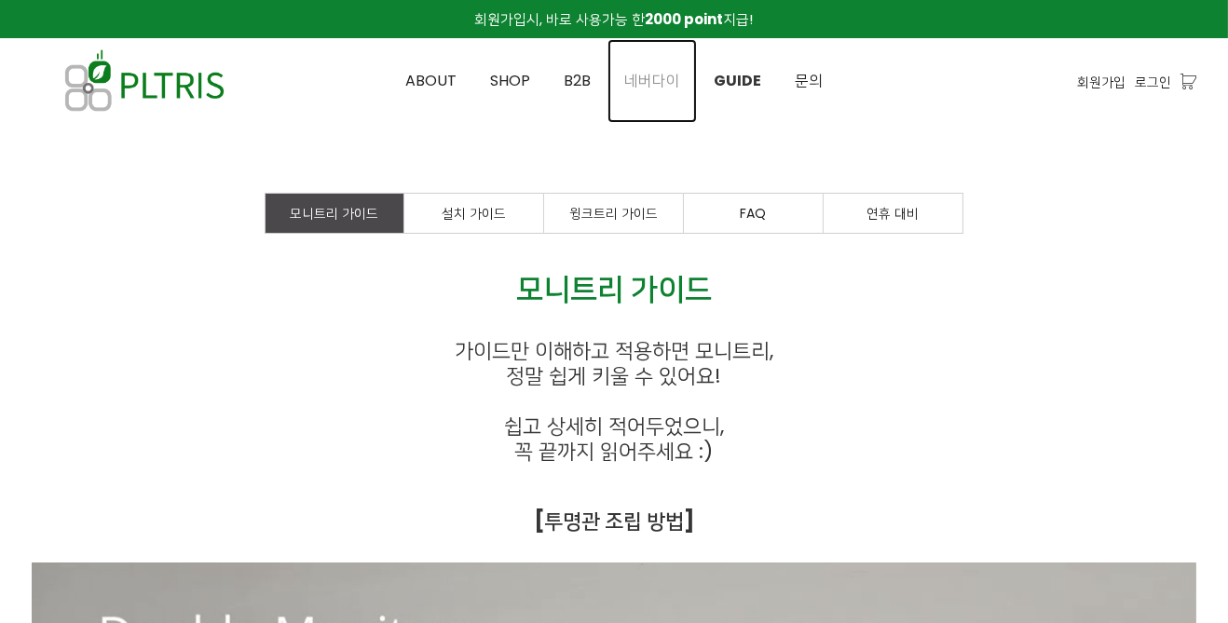
click at [666, 79] on span "네버다이" at bounding box center [652, 80] width 56 height 21
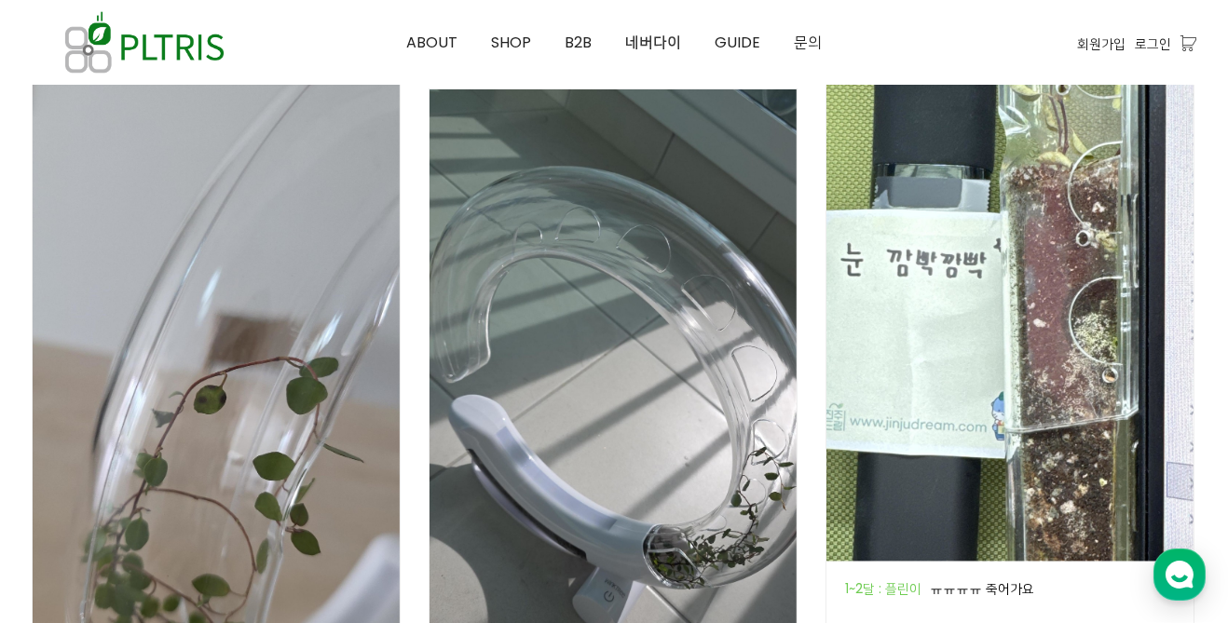
scroll to position [1706, 0]
